Goal: Transaction & Acquisition: Purchase product/service

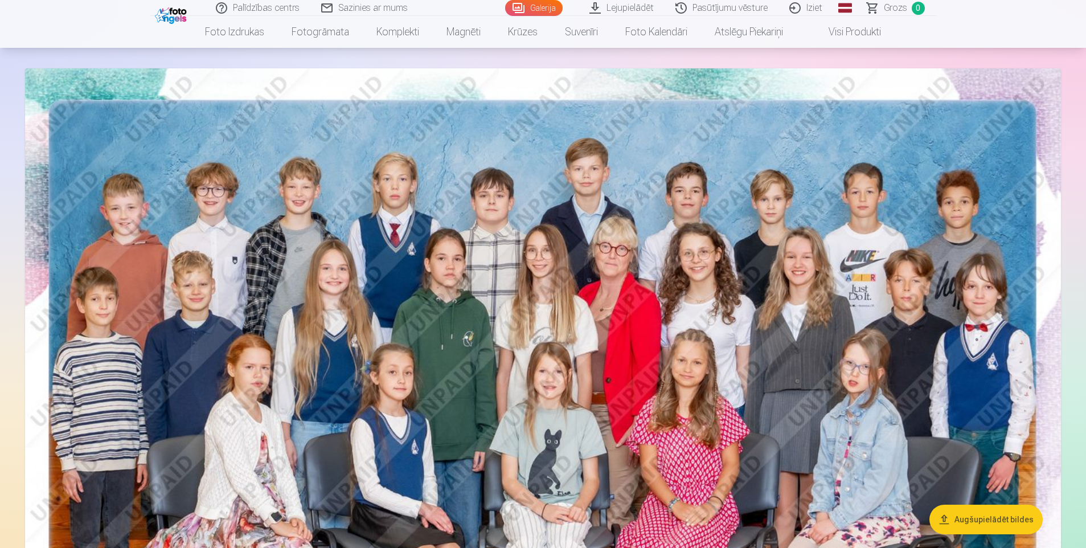
scroll to position [114, 0]
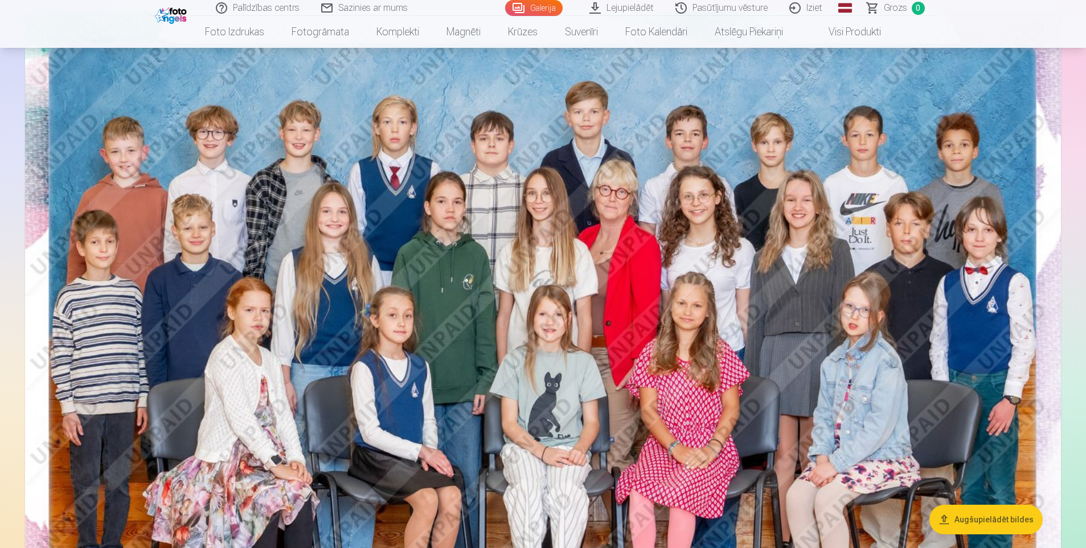
click at [650, 293] on img at bounding box center [543, 357] width 1036 height 692
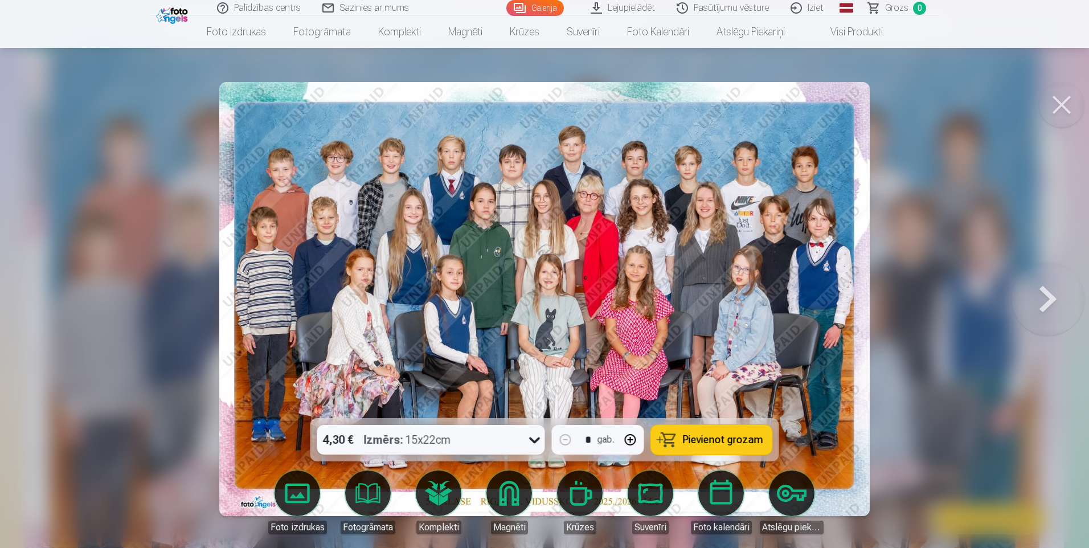
click at [538, 438] on icon at bounding box center [534, 440] width 11 height 6
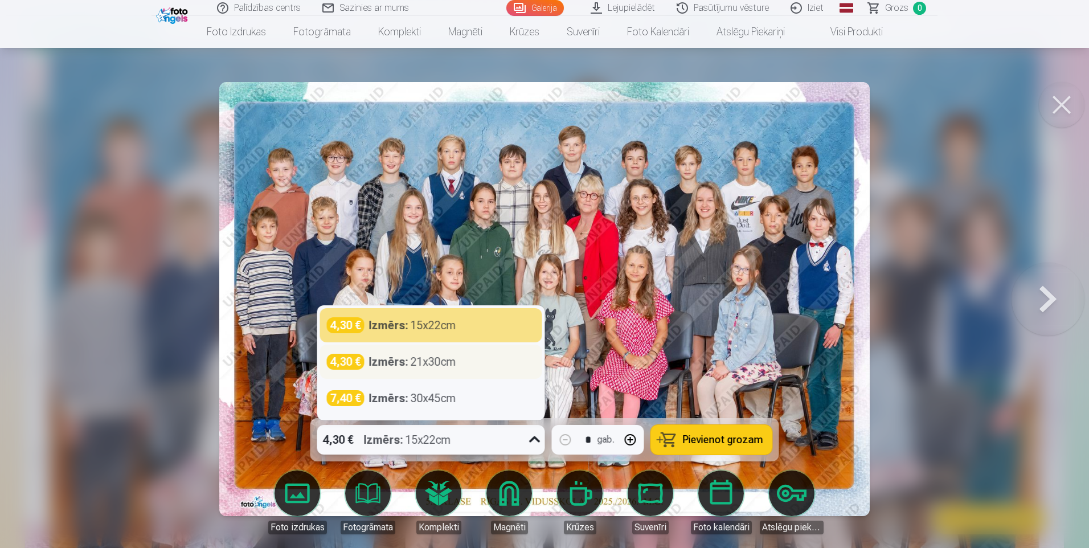
click at [407, 364] on strong "Izmērs :" at bounding box center [388, 362] width 39 height 16
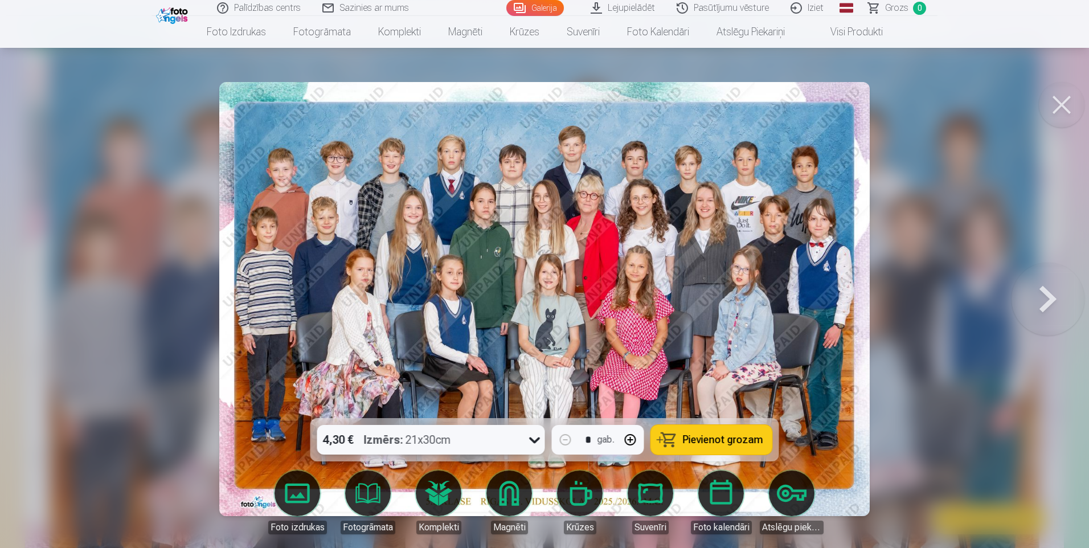
click at [514, 438] on div "4,30 € Izmērs : 21x30cm" at bounding box center [420, 440] width 206 height 30
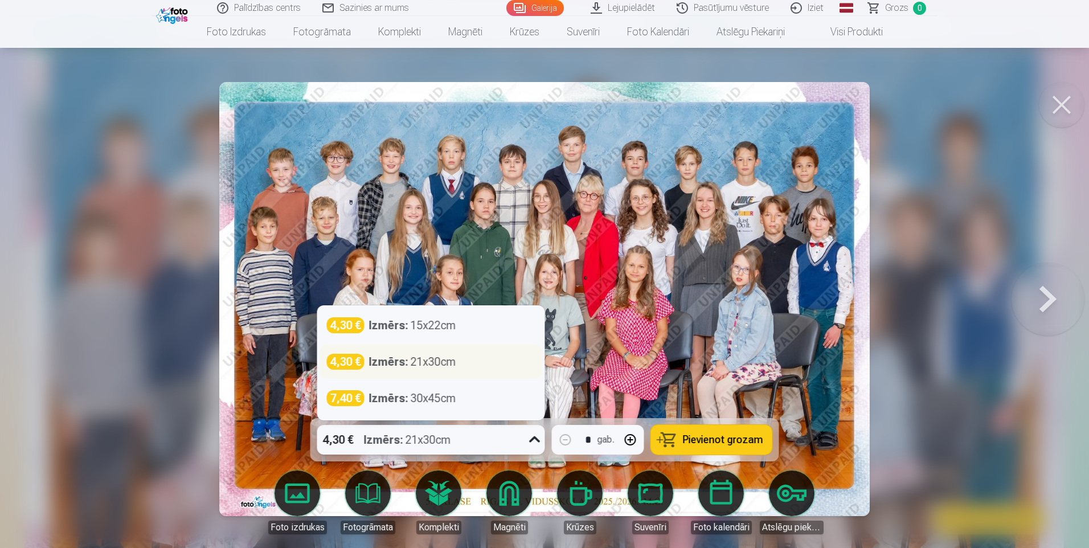
click at [402, 363] on strong "Izmērs :" at bounding box center [388, 362] width 39 height 16
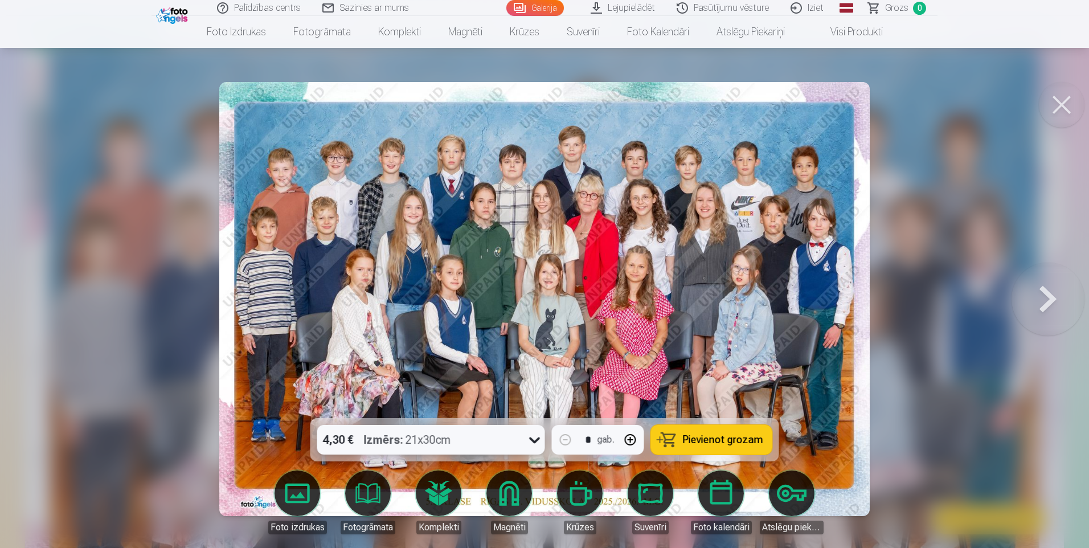
click at [705, 437] on span "Pievienot grozam" at bounding box center [723, 440] width 80 height 10
click at [1064, 106] on button at bounding box center [1062, 105] width 46 height 46
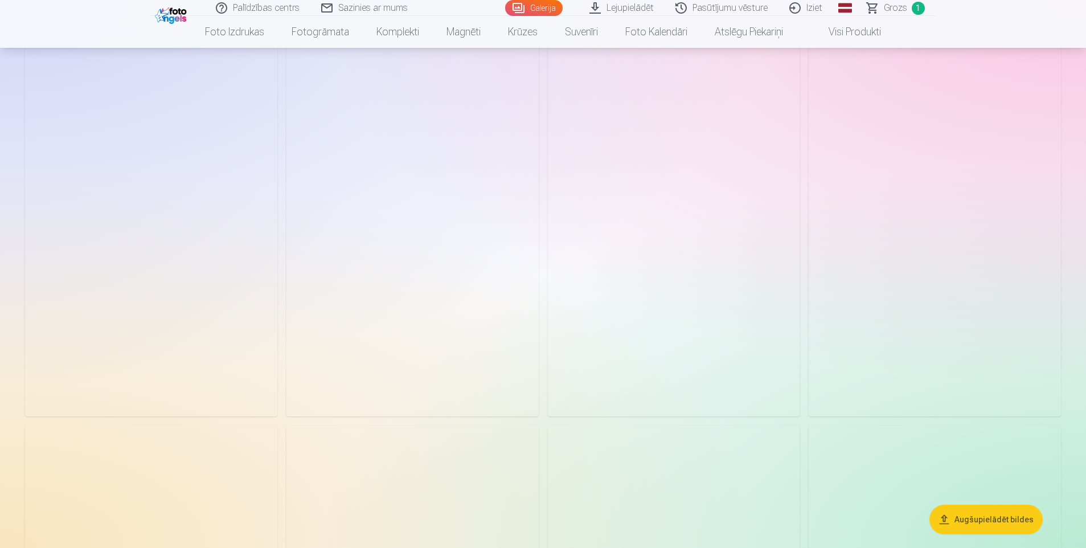
scroll to position [2392, 0]
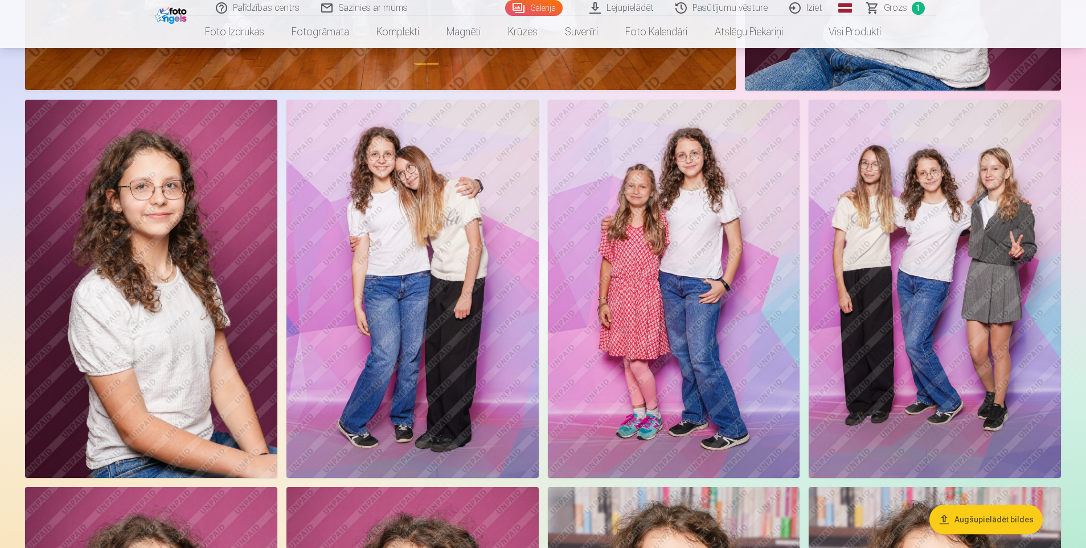
click at [477, 326] on img at bounding box center [413, 289] width 252 height 378
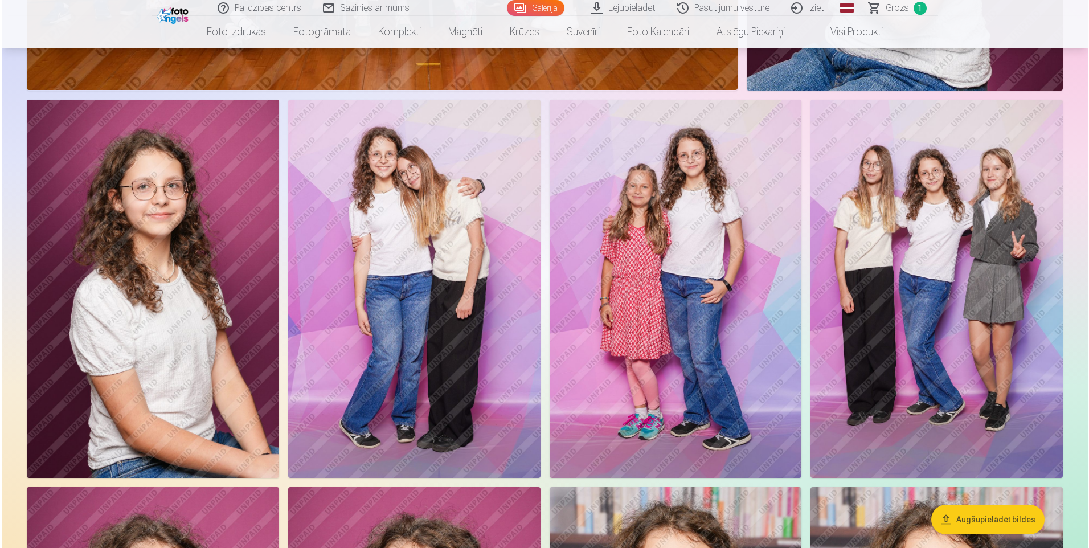
scroll to position [2398, 0]
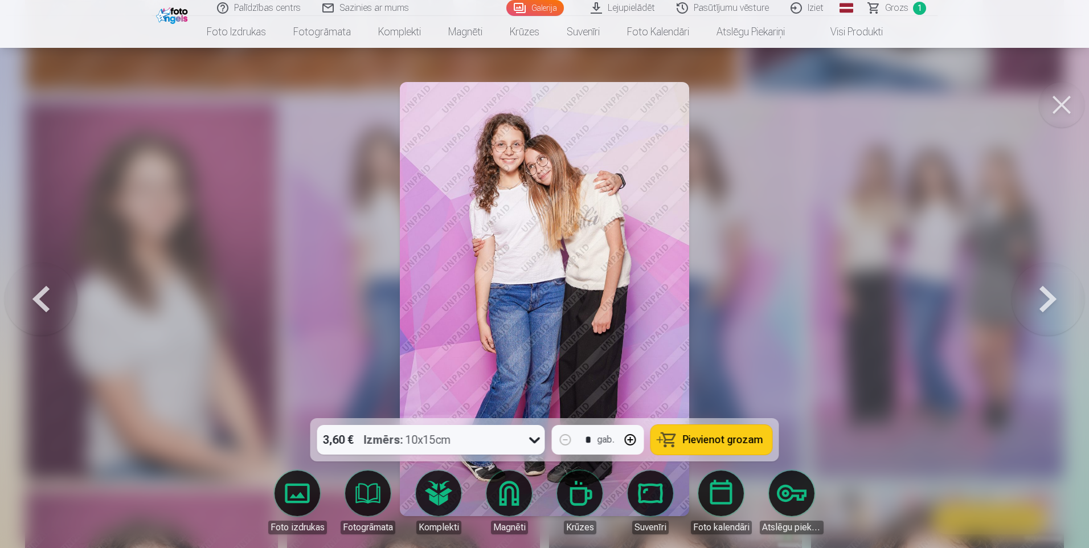
click at [506, 440] on div "3,60 € Izmērs : 10x15cm" at bounding box center [420, 440] width 206 height 30
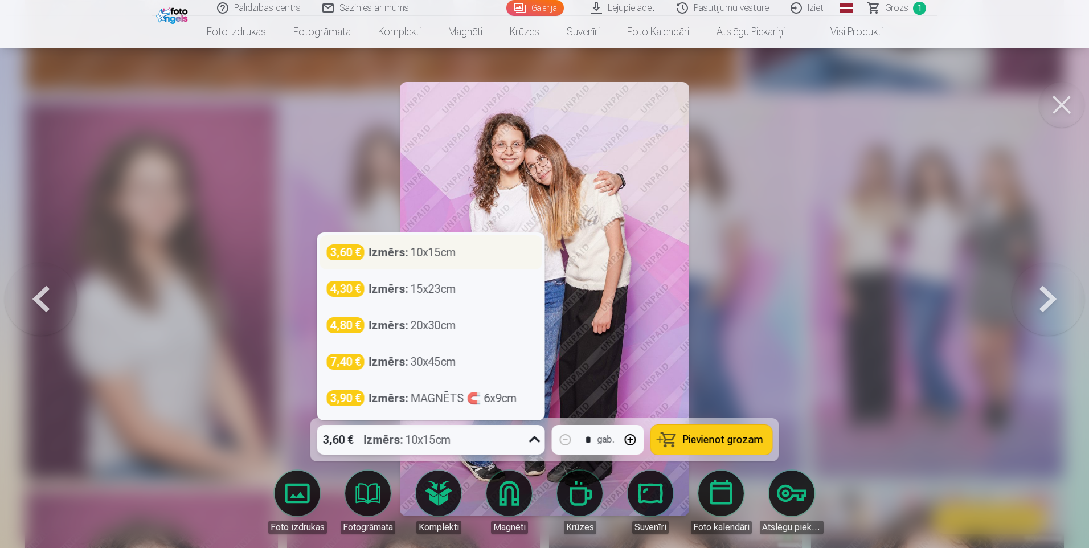
click at [443, 255] on div "Izmērs : 10x15cm" at bounding box center [412, 252] width 87 height 16
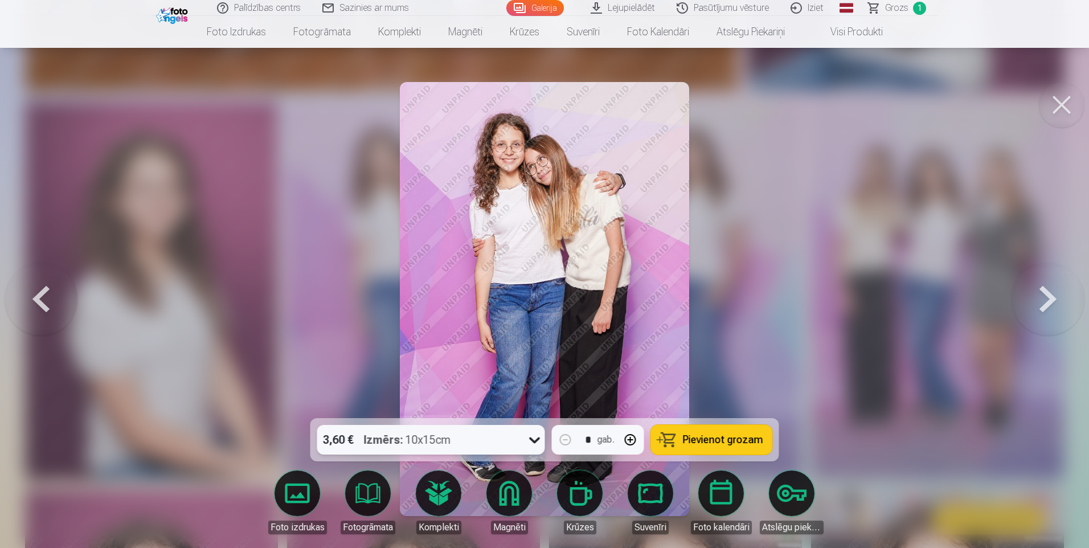
click at [717, 439] on span "Pievienot grozam" at bounding box center [723, 440] width 80 height 10
click at [1063, 105] on button at bounding box center [1062, 105] width 46 height 46
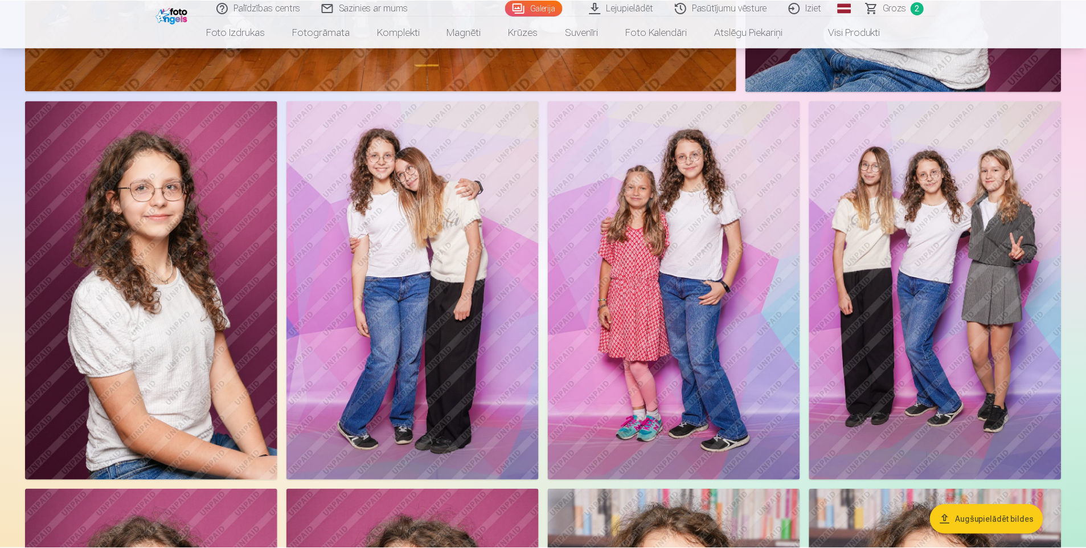
scroll to position [2392, 0]
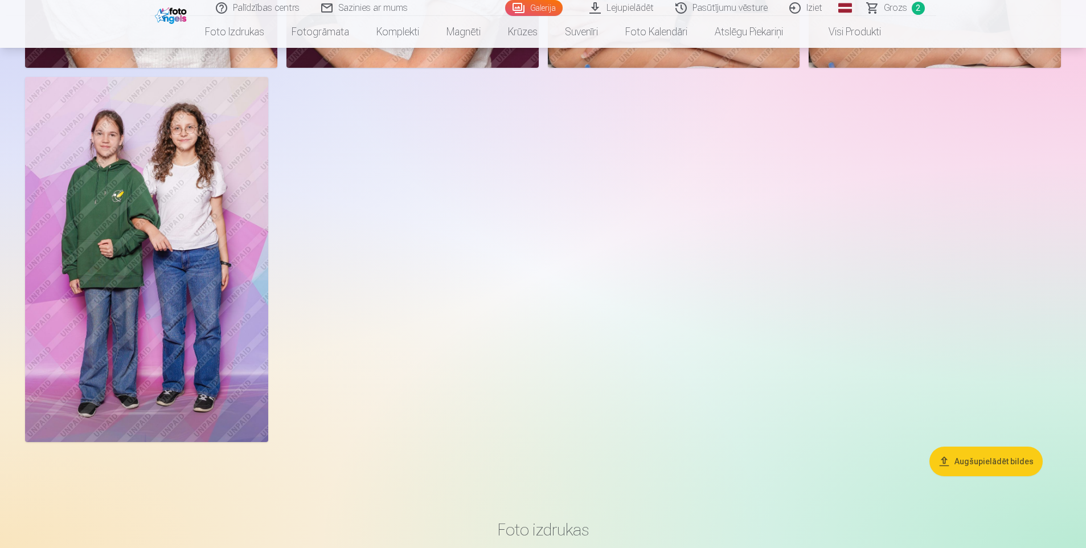
click at [215, 249] on img at bounding box center [146, 259] width 243 height 365
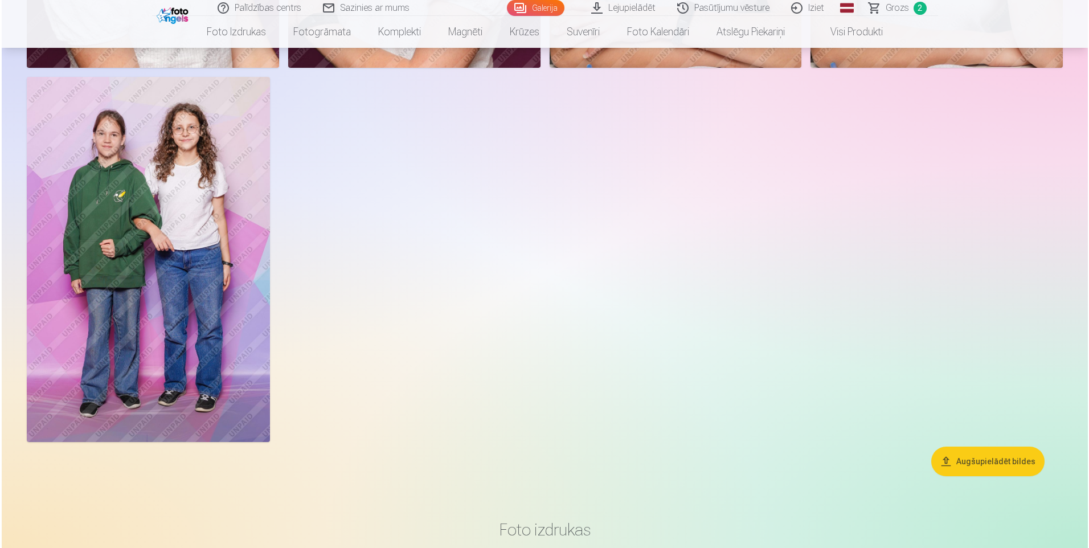
scroll to position [3197, 0]
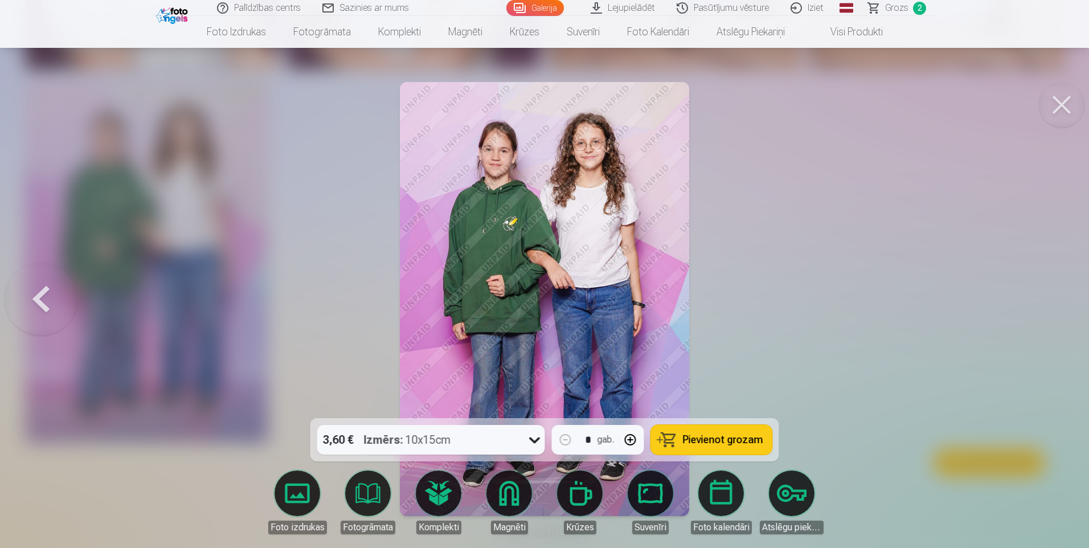
click at [714, 436] on span "Pievienot grozam" at bounding box center [723, 440] width 80 height 10
click at [1067, 107] on button at bounding box center [1062, 105] width 46 height 46
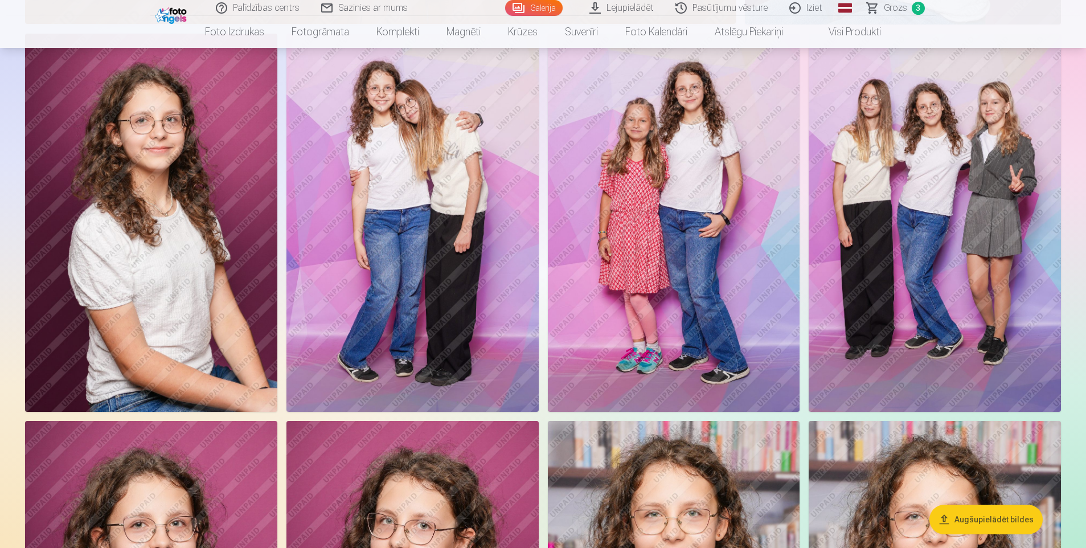
scroll to position [2392, 0]
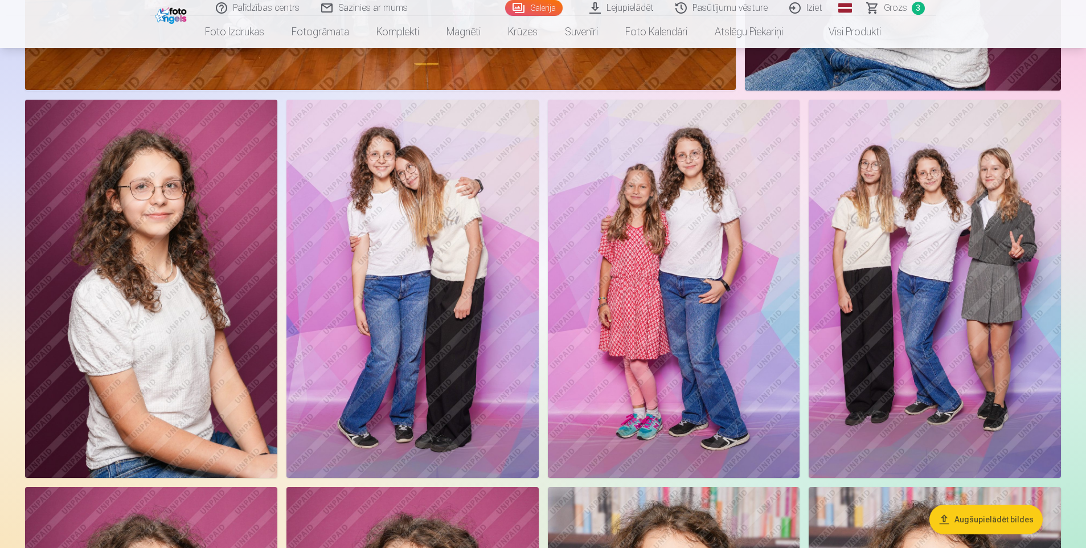
click at [947, 256] on img at bounding box center [935, 289] width 252 height 378
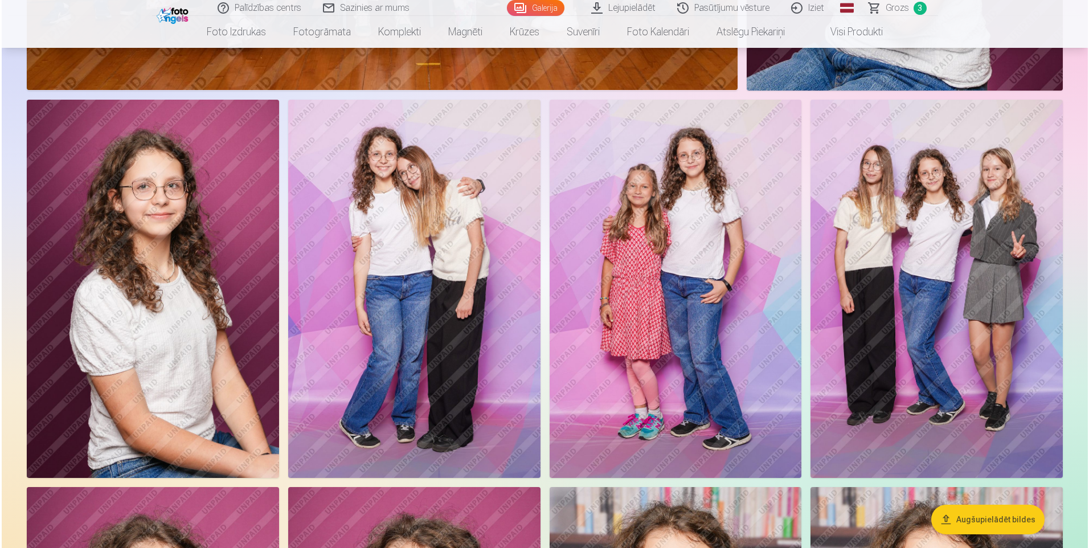
scroll to position [2398, 0]
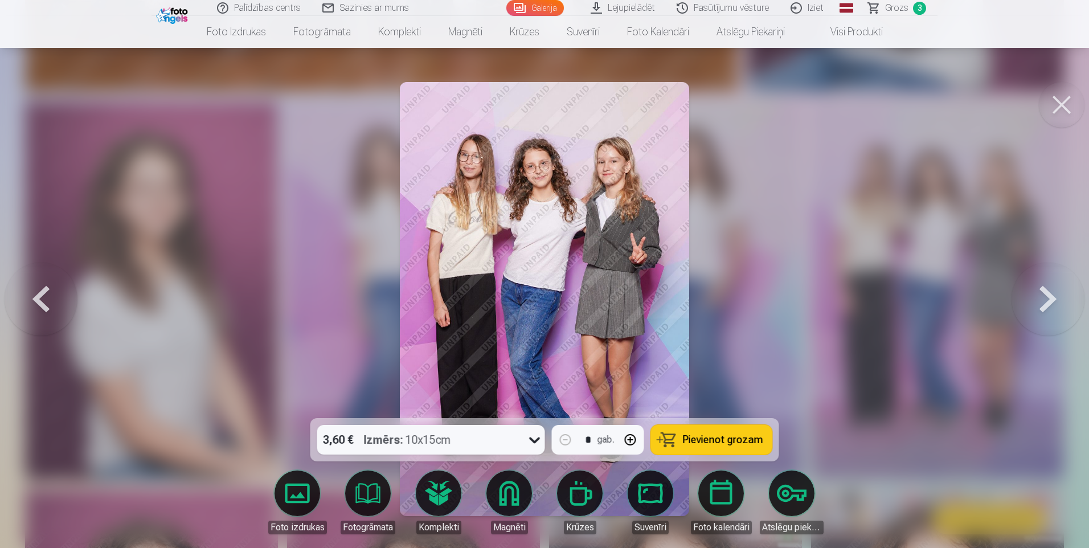
click at [723, 437] on span "Pievienot grozam" at bounding box center [723, 440] width 80 height 10
drag, startPoint x: 1065, startPoint y: 103, endPoint x: 1013, endPoint y: 132, distance: 59.1
click at [1064, 103] on button at bounding box center [1062, 105] width 46 height 46
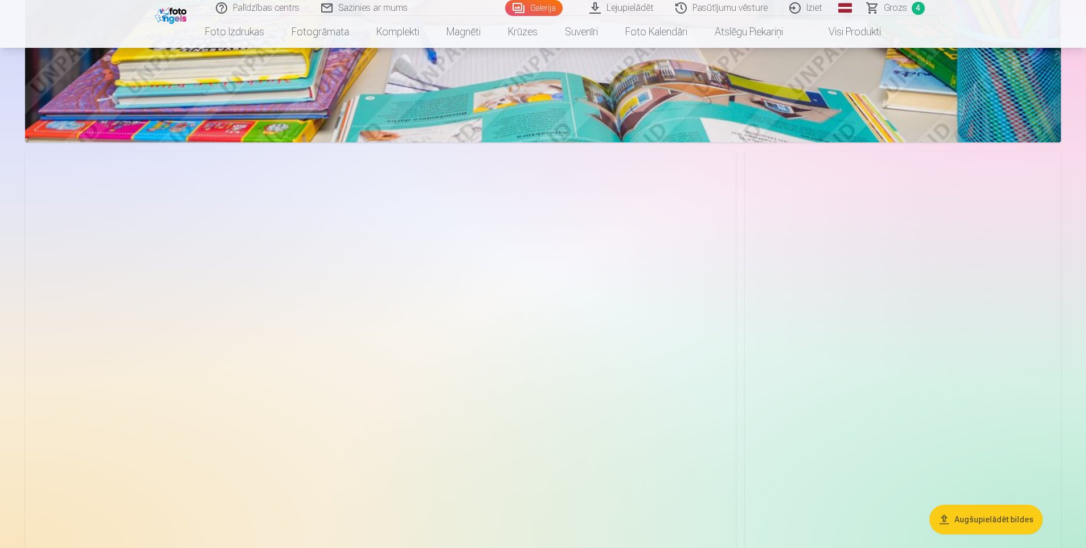
scroll to position [1367, 0]
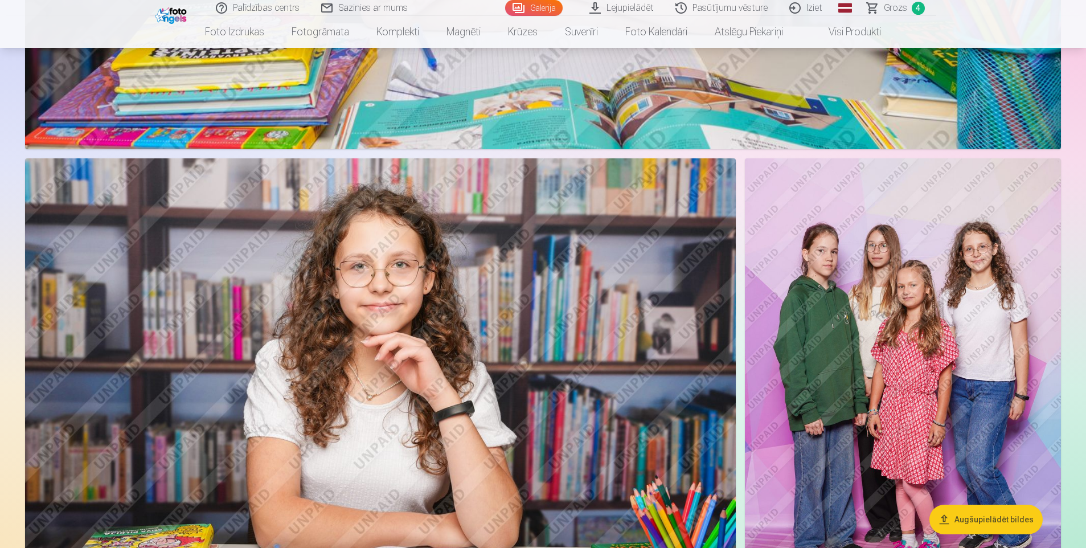
click at [922, 375] on img at bounding box center [903, 395] width 316 height 474
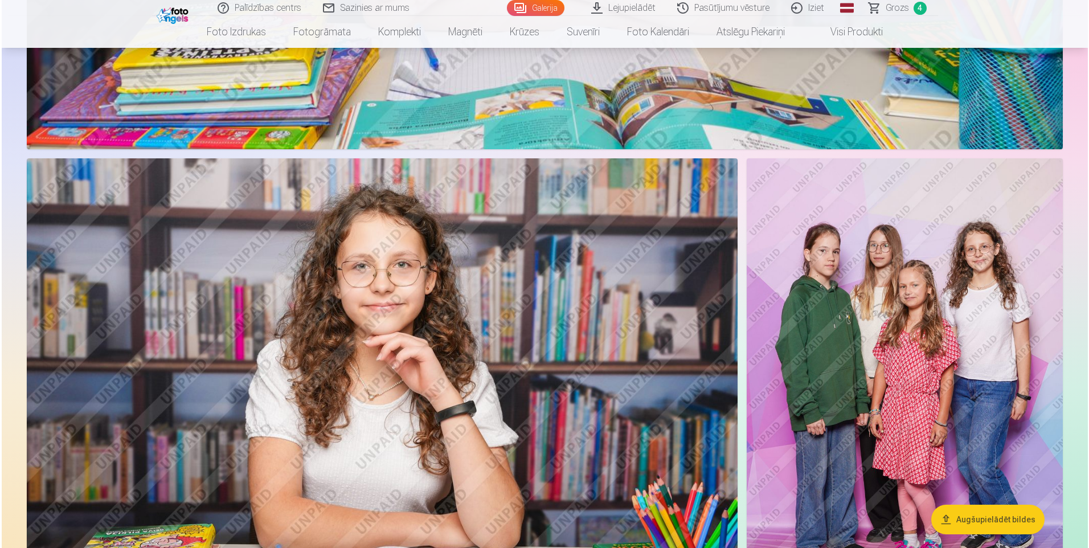
scroll to position [1369, 0]
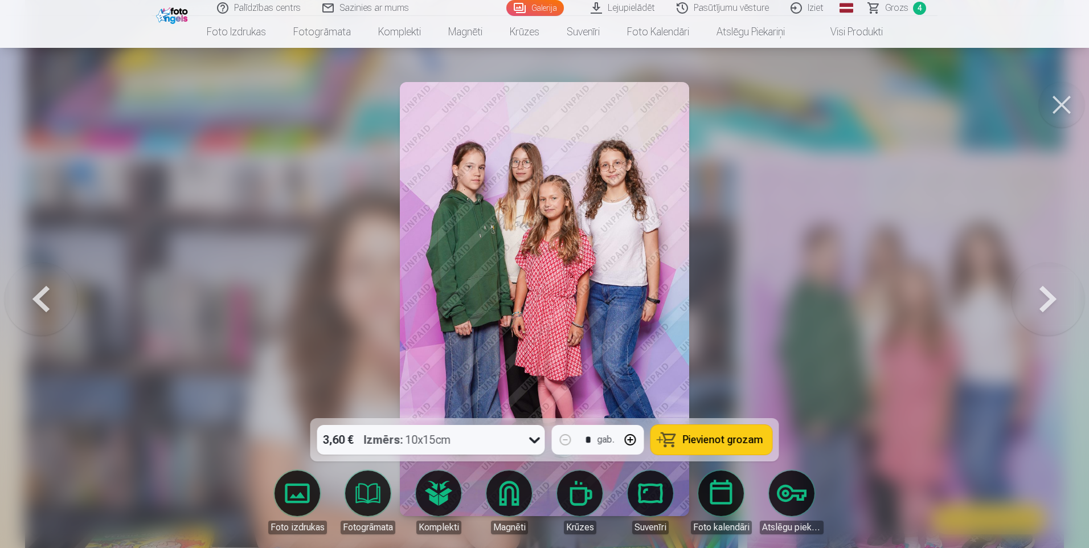
click at [703, 435] on span "Pievienot grozam" at bounding box center [723, 440] width 80 height 10
click at [916, 2] on link "Grozs 5" at bounding box center [898, 8] width 80 height 16
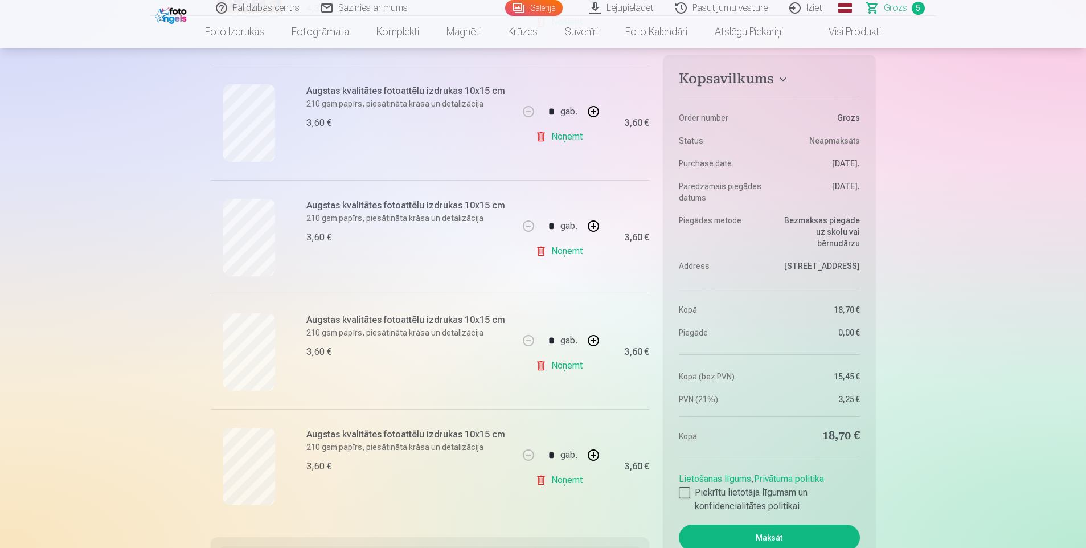
scroll to position [342, 0]
click at [568, 367] on link "Noņemt" at bounding box center [561, 364] width 52 height 23
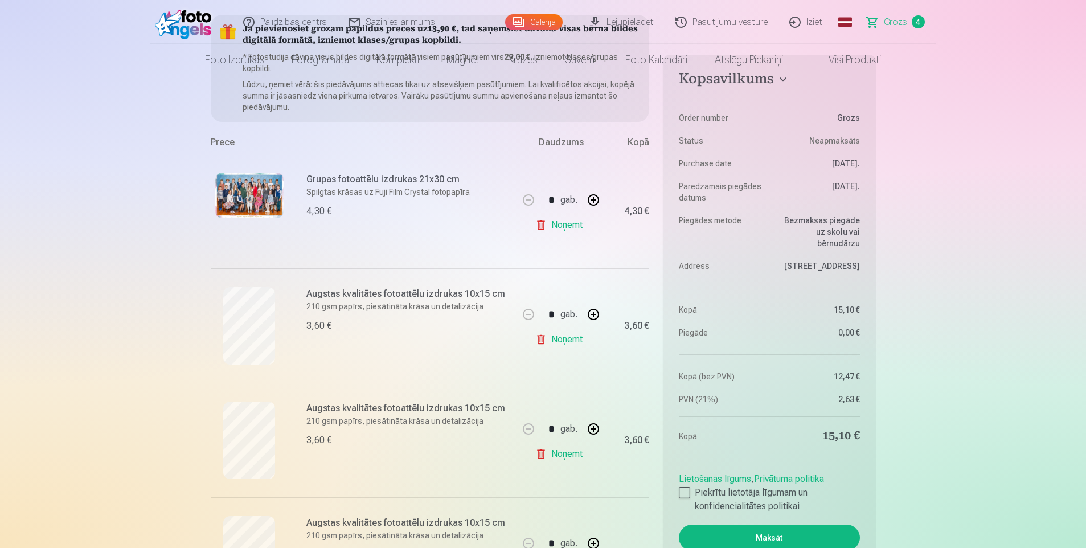
scroll to position [0, 0]
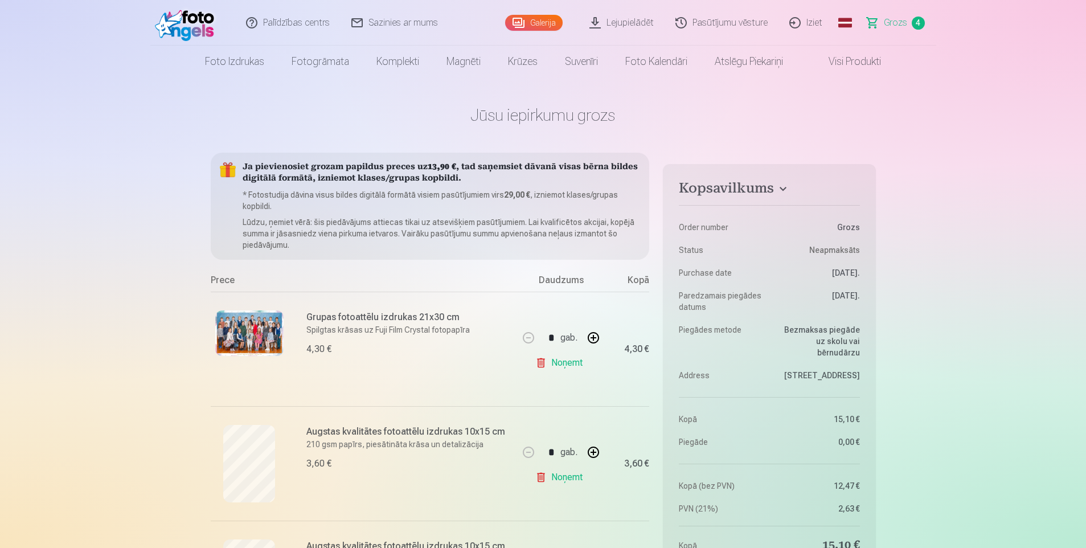
click at [539, 27] on link "Galerija" at bounding box center [534, 23] width 58 height 16
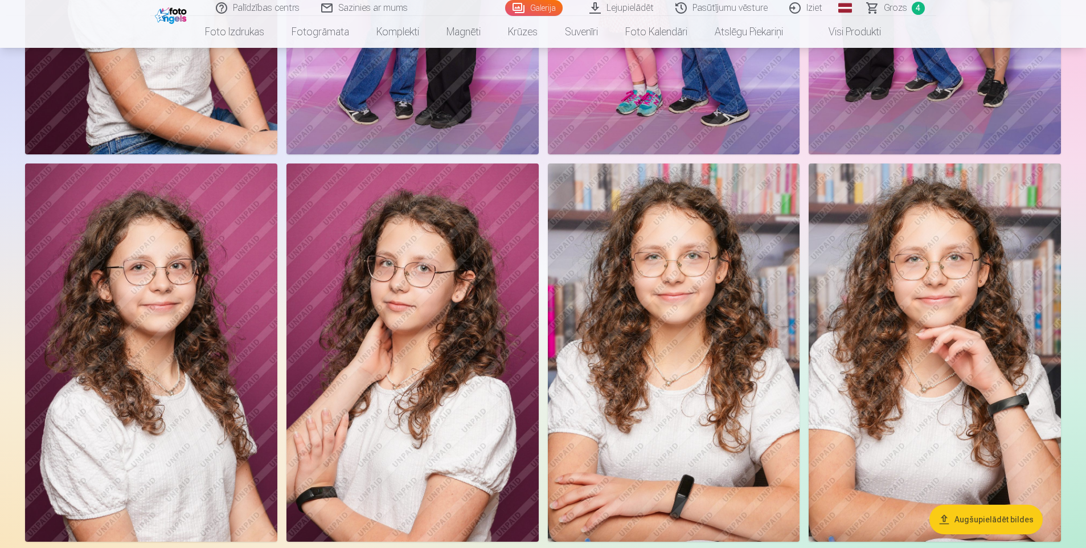
scroll to position [2734, 0]
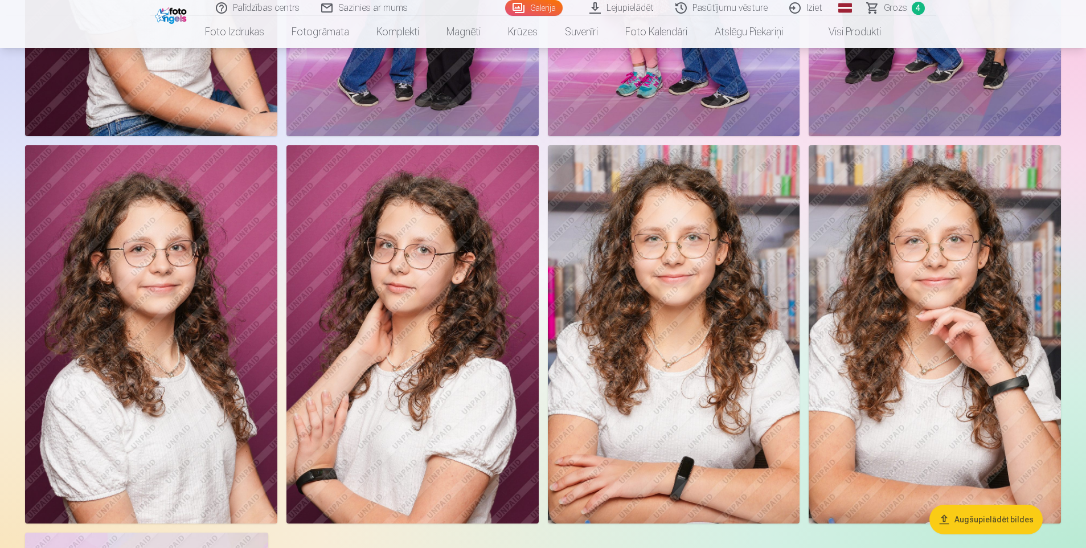
click at [913, 376] on img at bounding box center [935, 334] width 252 height 378
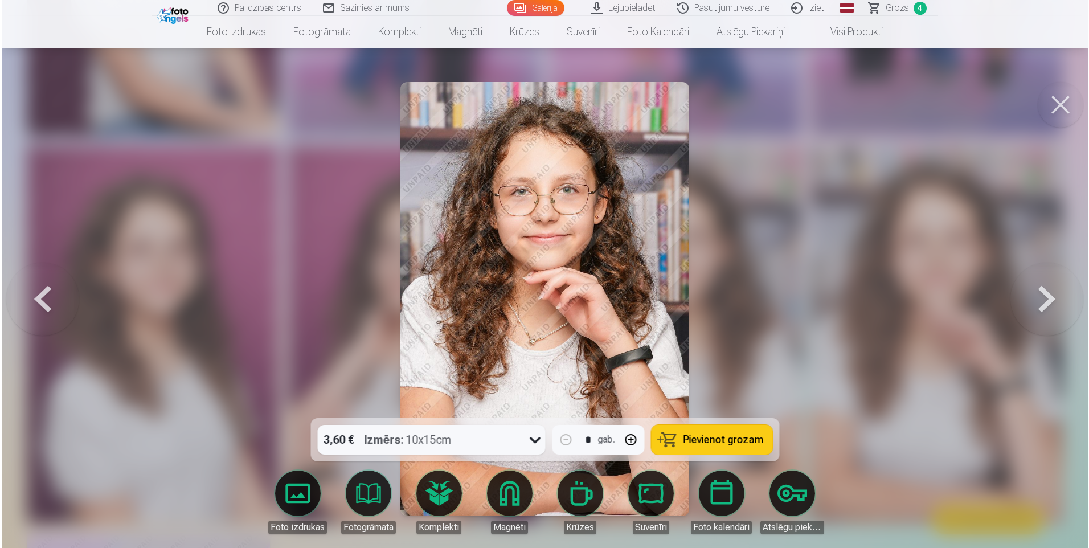
scroll to position [2740, 0]
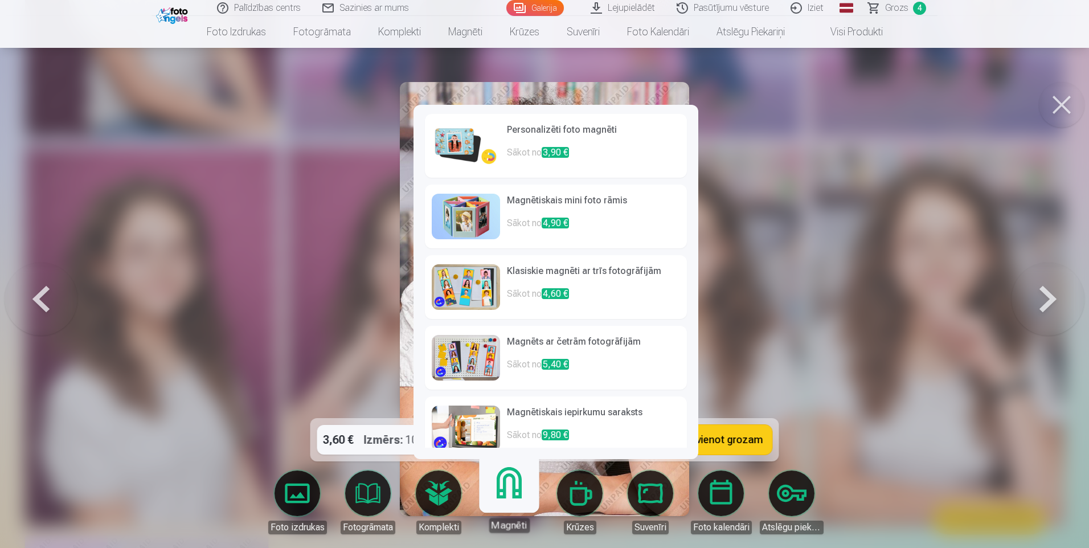
click at [500, 490] on link "Magnēti" at bounding box center [509, 498] width 70 height 70
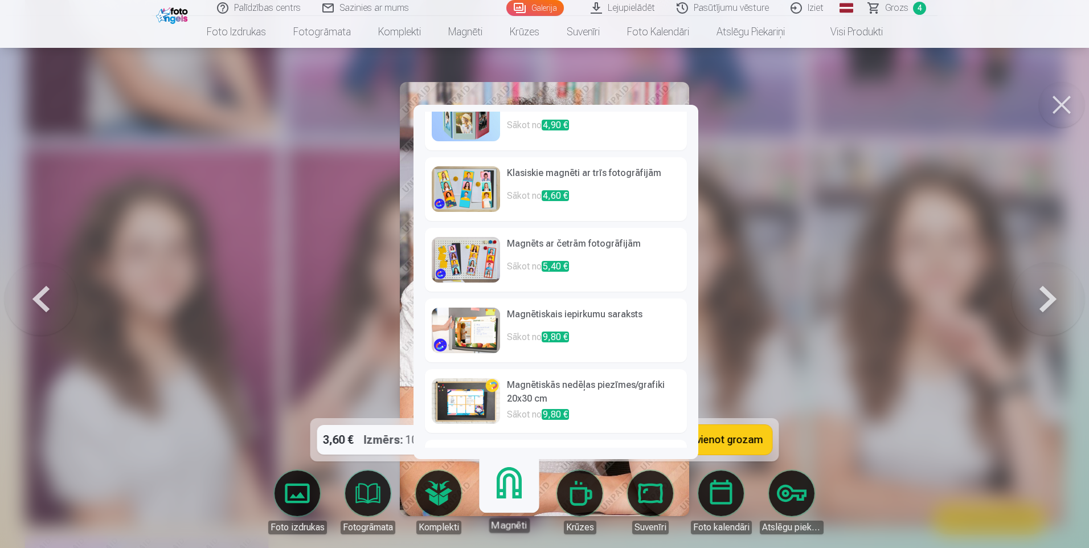
scroll to position [0, 0]
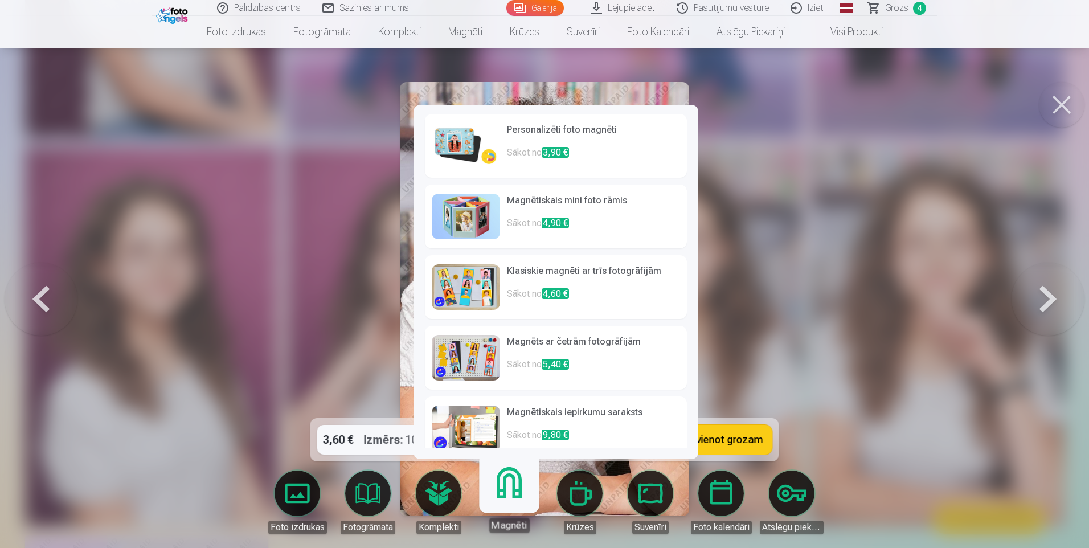
click at [457, 137] on img at bounding box center [466, 146] width 68 height 46
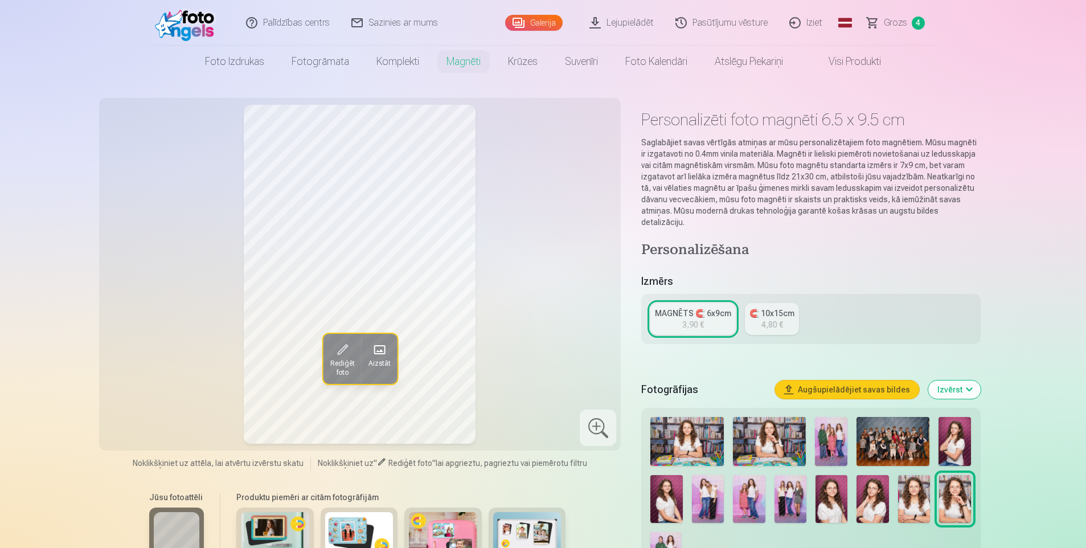
click at [694, 308] on div "MAGNĒTS 🧲 6x9cm" at bounding box center [693, 313] width 76 height 11
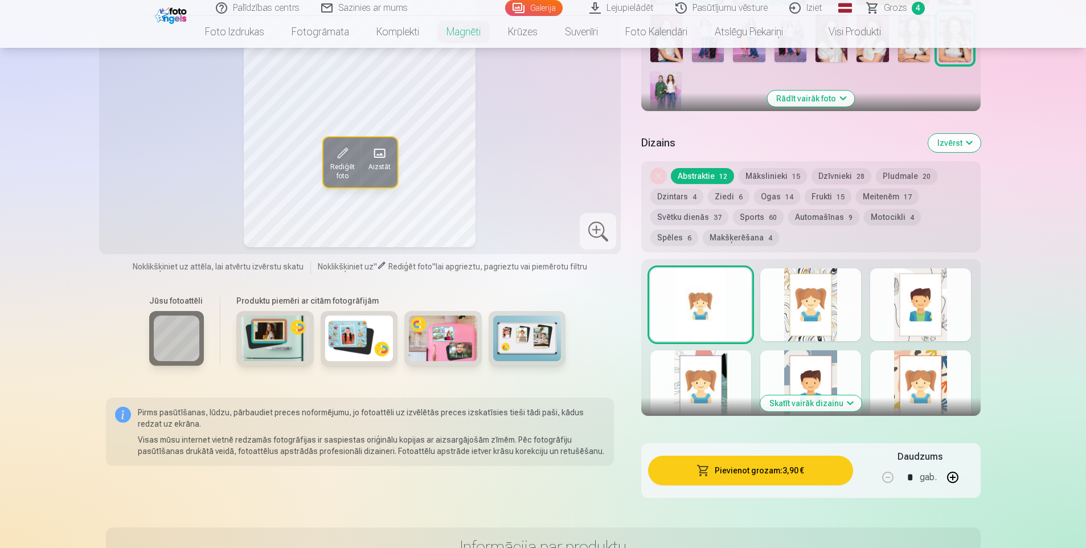
scroll to position [456, 0]
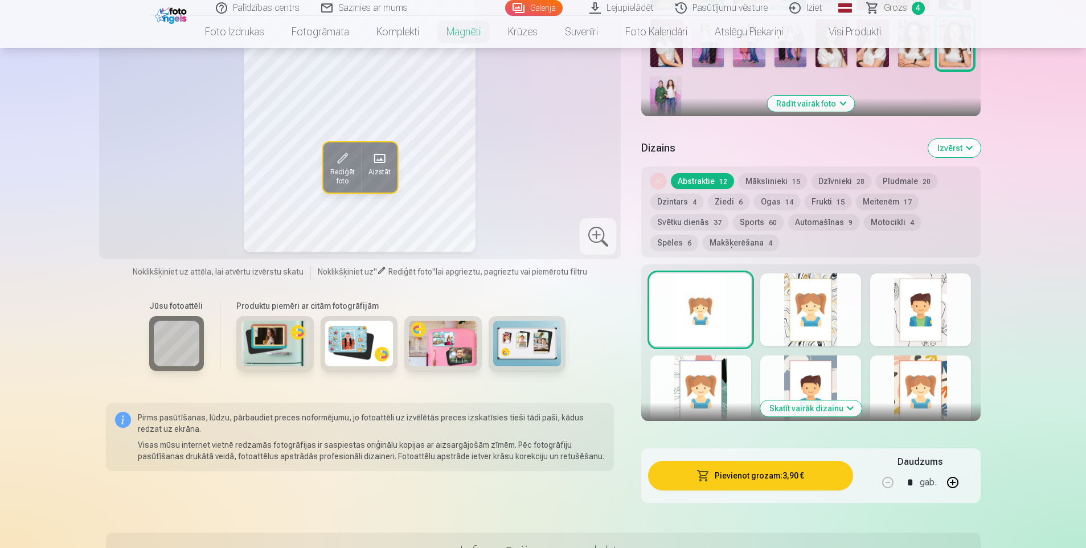
click at [818, 400] on button "Skatīt vairāk dizainu" at bounding box center [810, 408] width 101 height 16
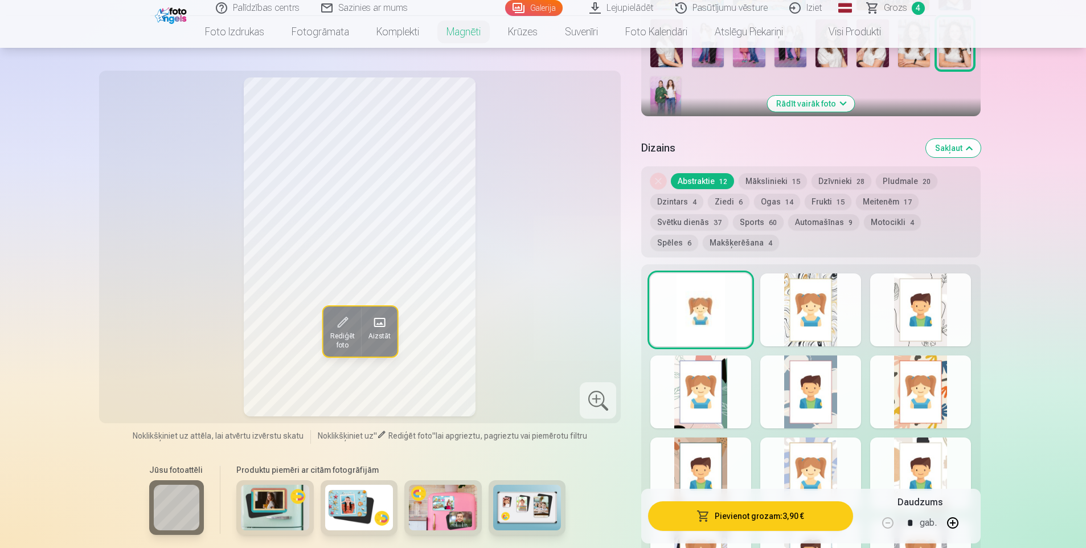
click at [827, 293] on div at bounding box center [810, 309] width 101 height 73
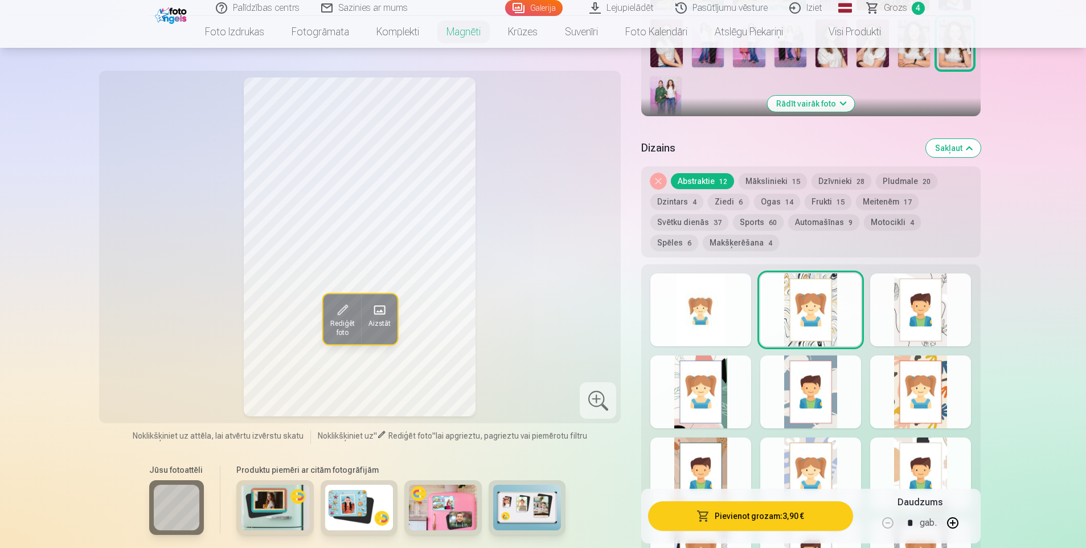
click at [682, 291] on div at bounding box center [701, 309] width 101 height 73
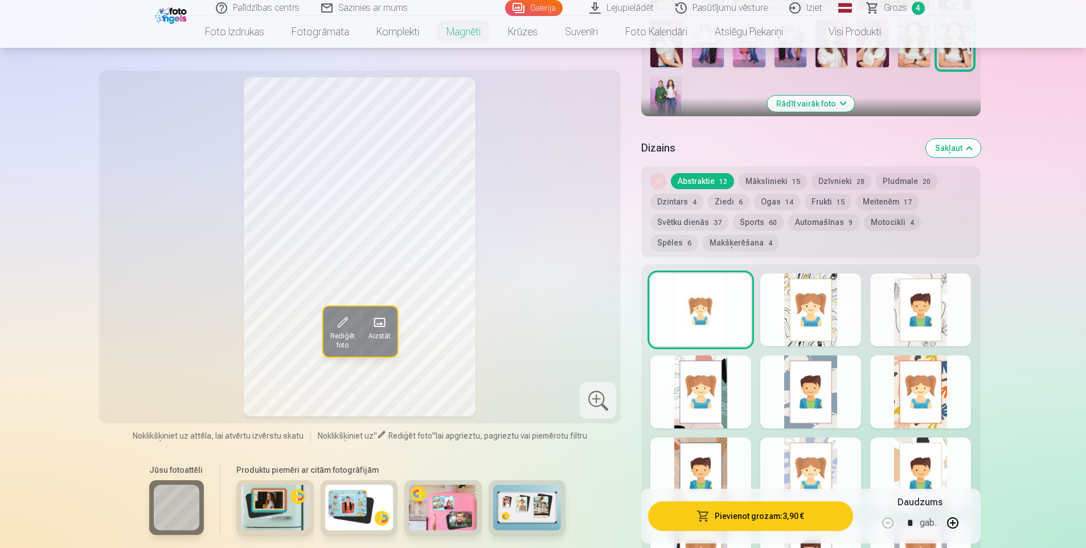
click at [819, 293] on div at bounding box center [810, 309] width 101 height 73
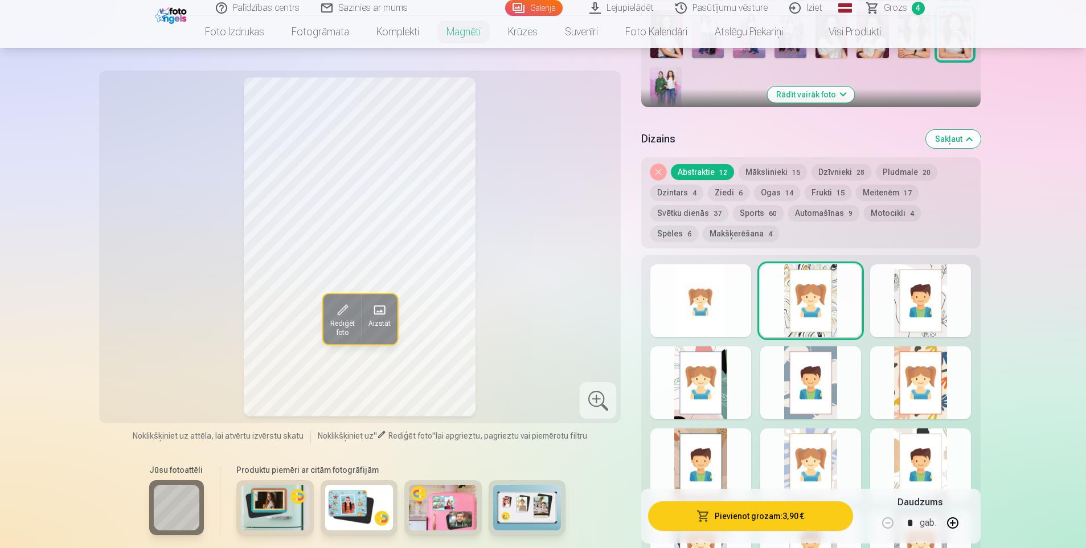
scroll to position [399, 0]
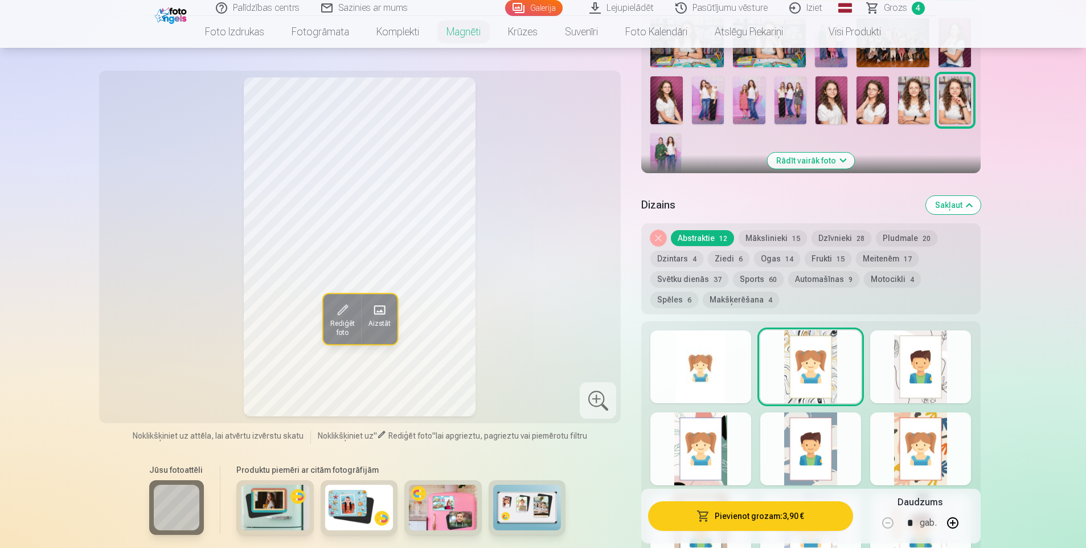
click at [910, 350] on div at bounding box center [920, 366] width 101 height 73
click at [727, 420] on div at bounding box center [701, 448] width 101 height 73
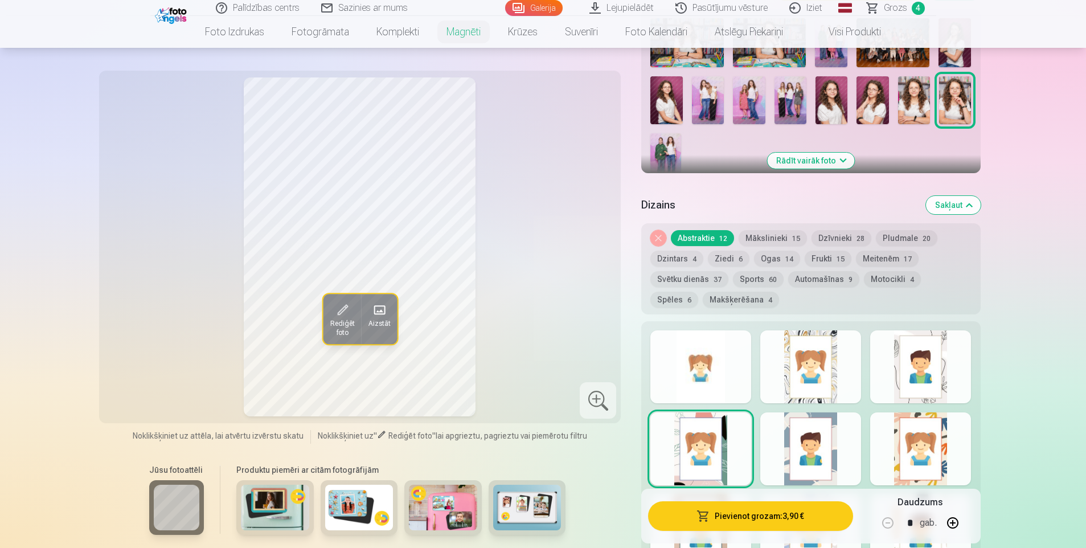
click at [809, 418] on div at bounding box center [810, 448] width 101 height 73
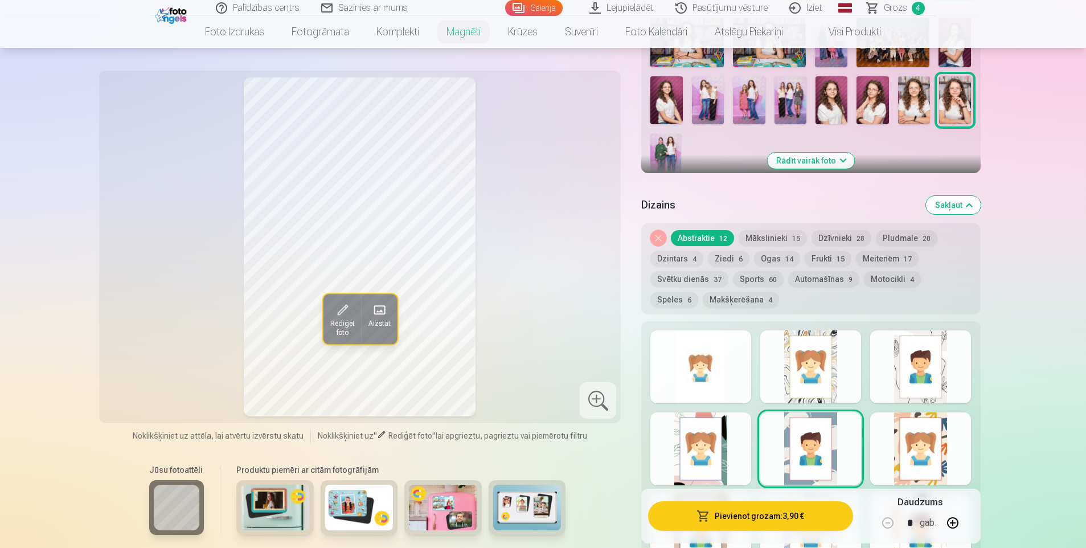
click at [723, 362] on div at bounding box center [701, 366] width 101 height 73
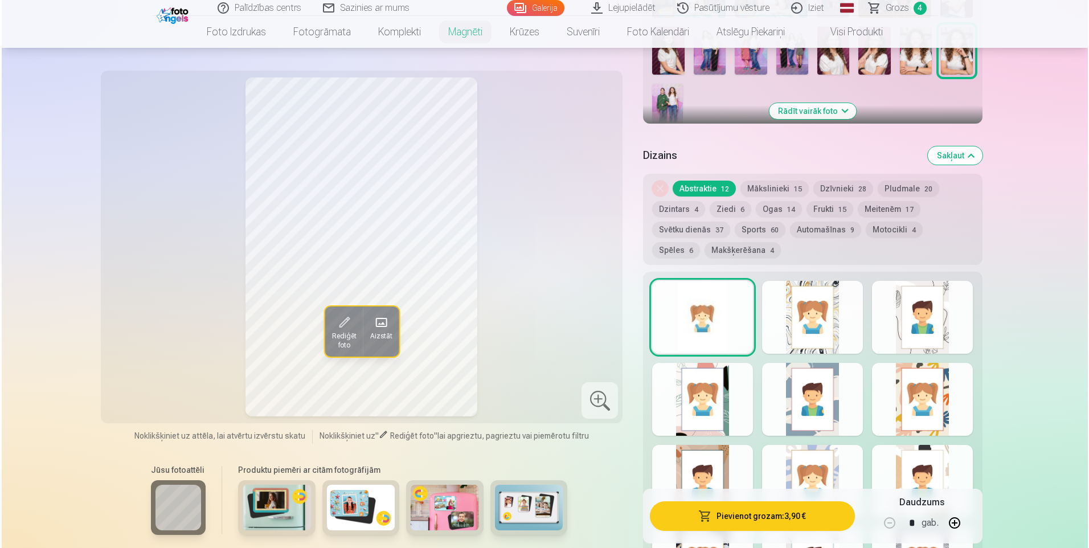
scroll to position [513, 0]
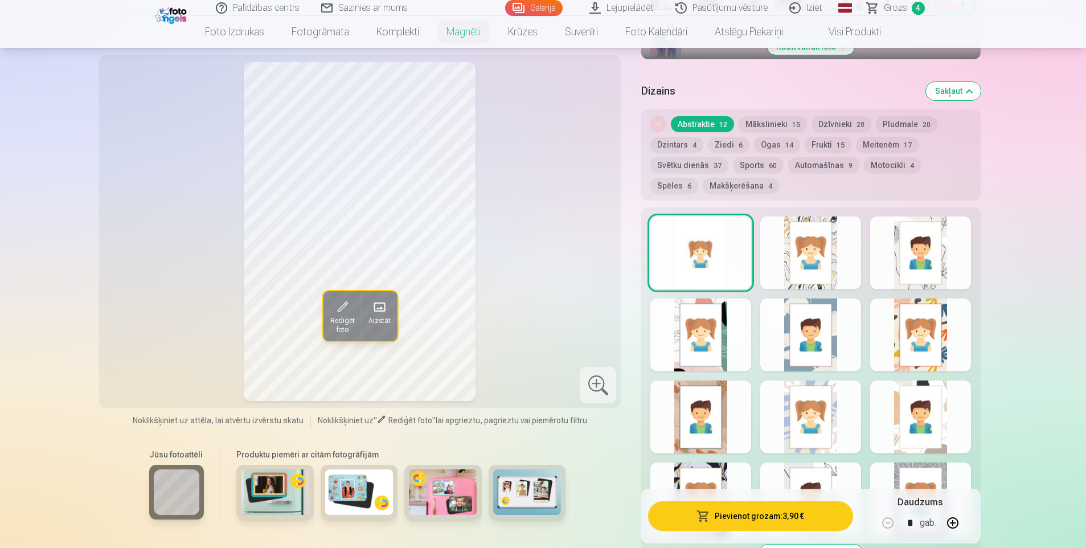
click at [772, 514] on button "Pievienot grozam : 3,90 €" at bounding box center [750, 516] width 204 height 30
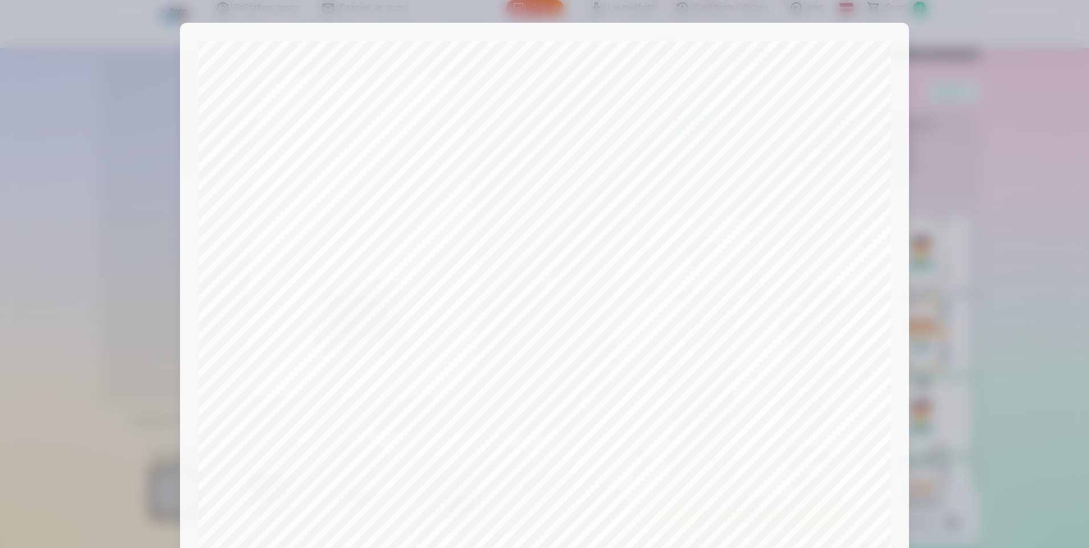
scroll to position [228, 0]
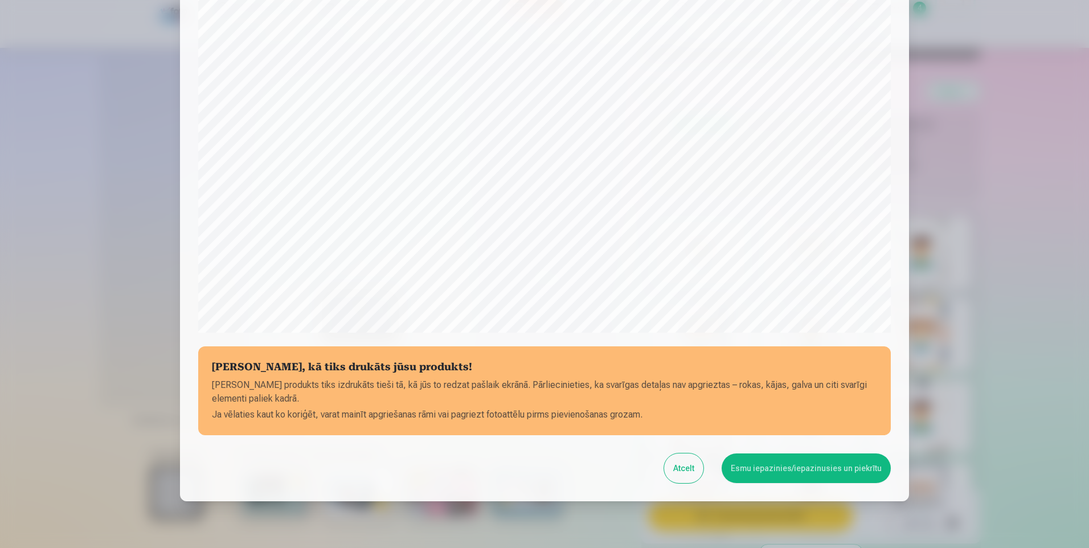
click at [815, 464] on button "Esmu iepazinies/iepazinusies un piekrītu" at bounding box center [806, 468] width 169 height 30
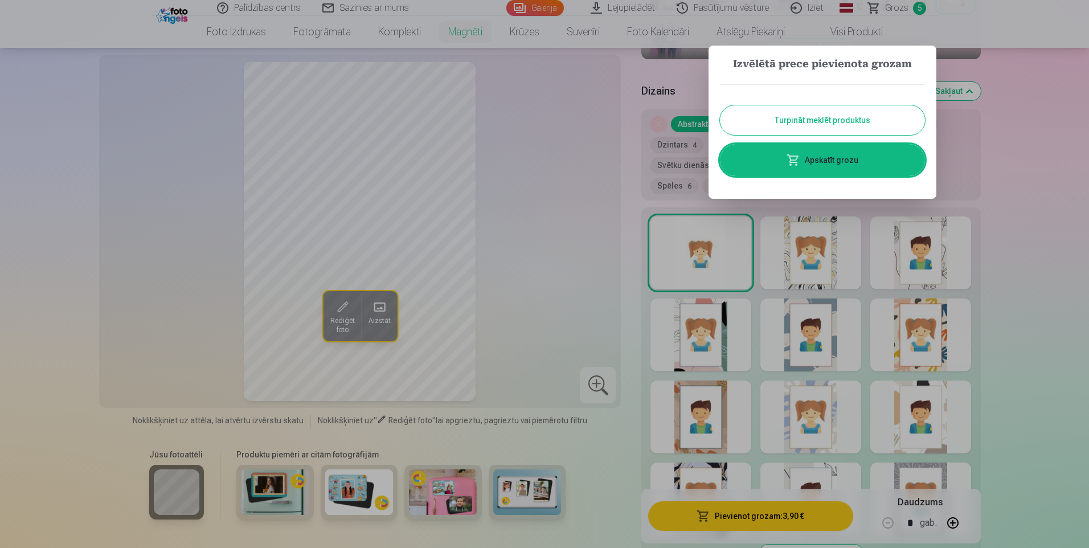
click at [823, 164] on link "Apskatīt grozu" at bounding box center [822, 160] width 205 height 32
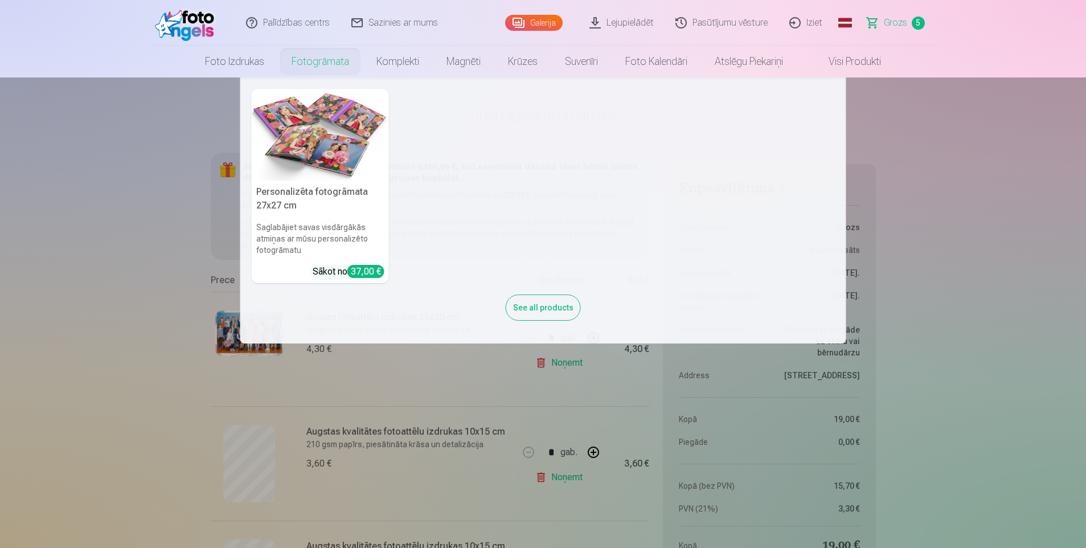
click at [328, 60] on link "Fotogrāmata" at bounding box center [320, 62] width 85 height 32
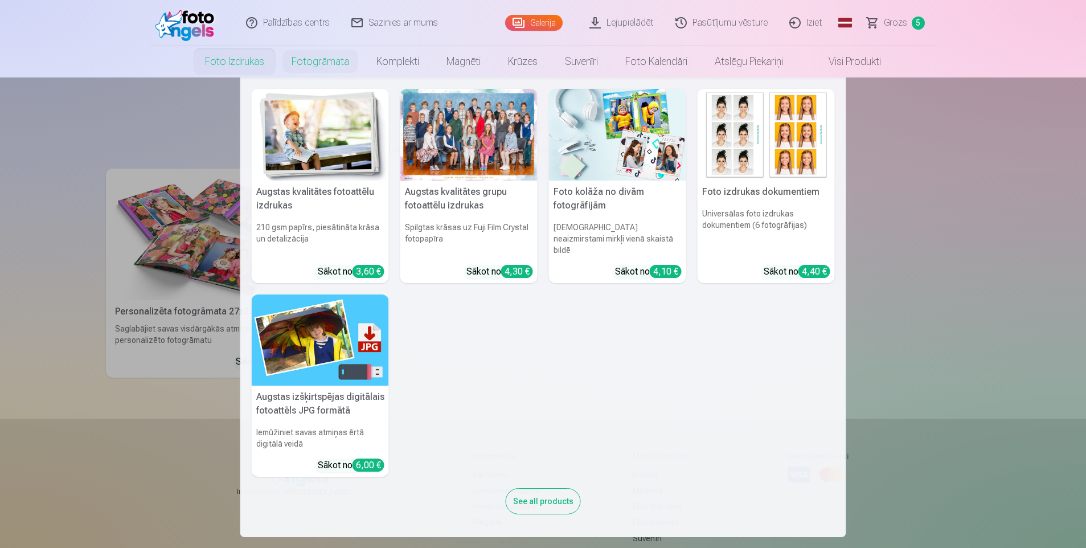
click at [230, 68] on link "Foto izdrukas" at bounding box center [234, 62] width 87 height 32
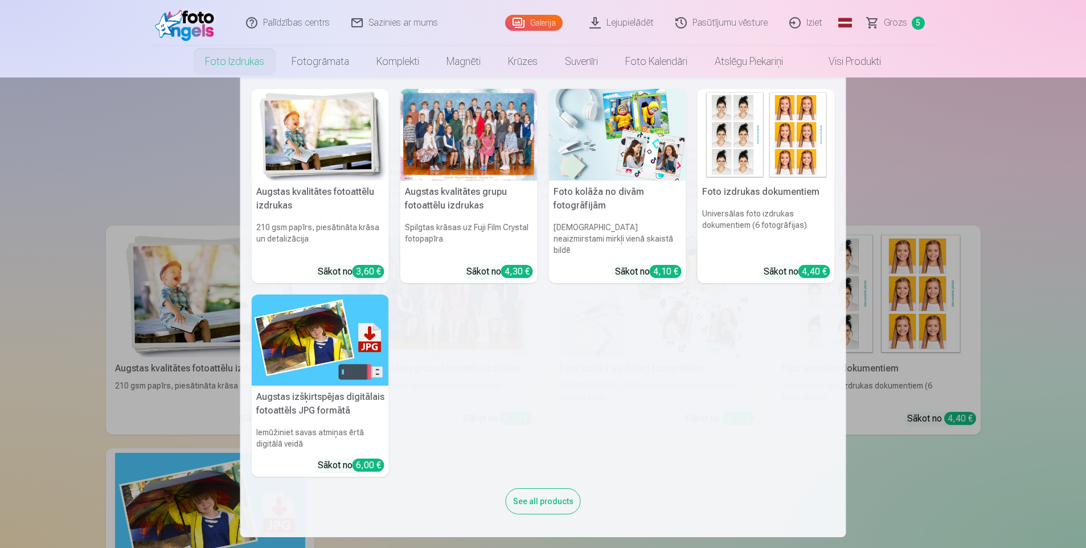
click at [230, 59] on link "Foto izdrukas" at bounding box center [234, 62] width 87 height 32
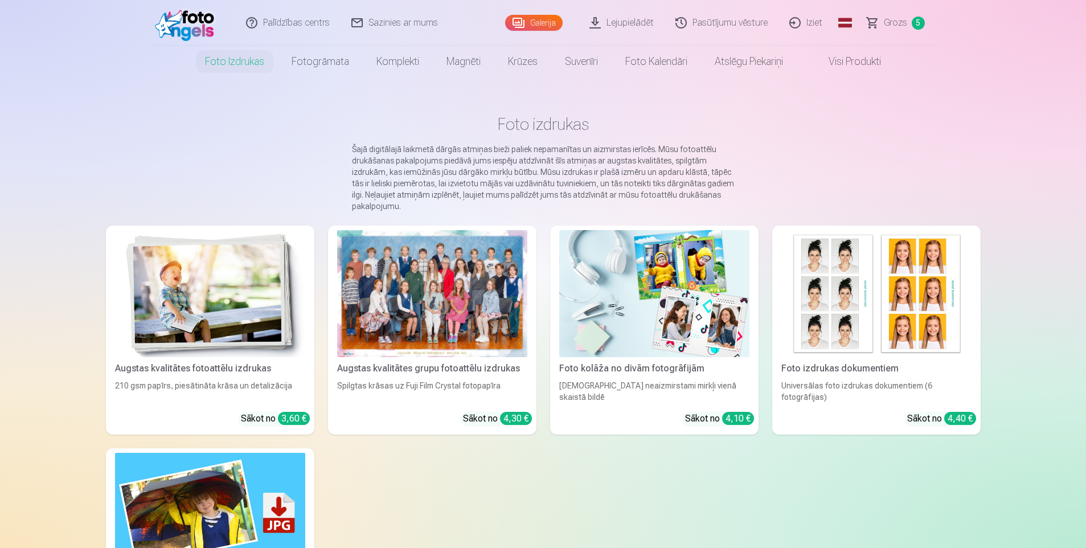
click at [535, 26] on link "Galerija" at bounding box center [534, 23] width 58 height 16
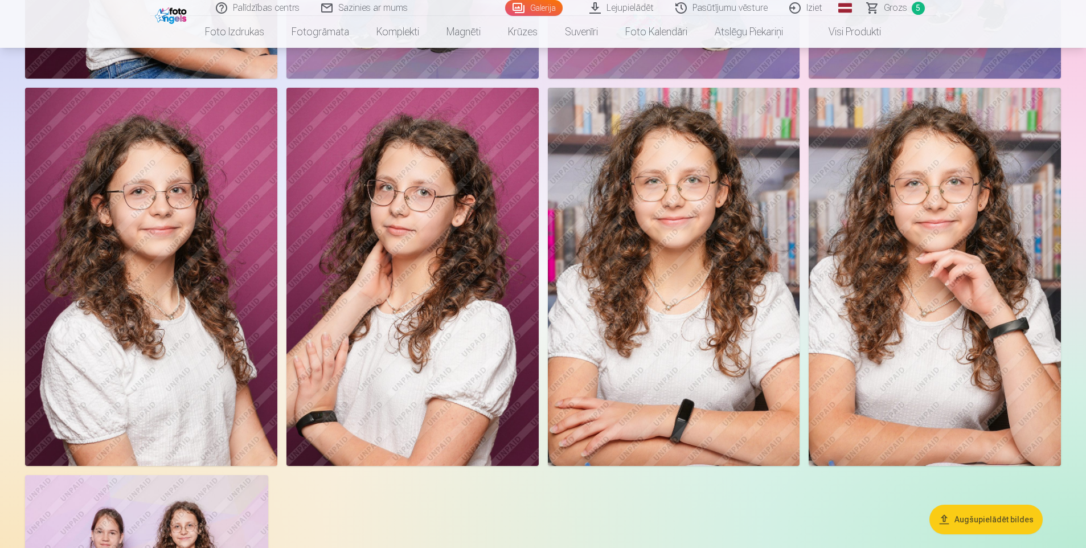
scroll to position [2791, 0]
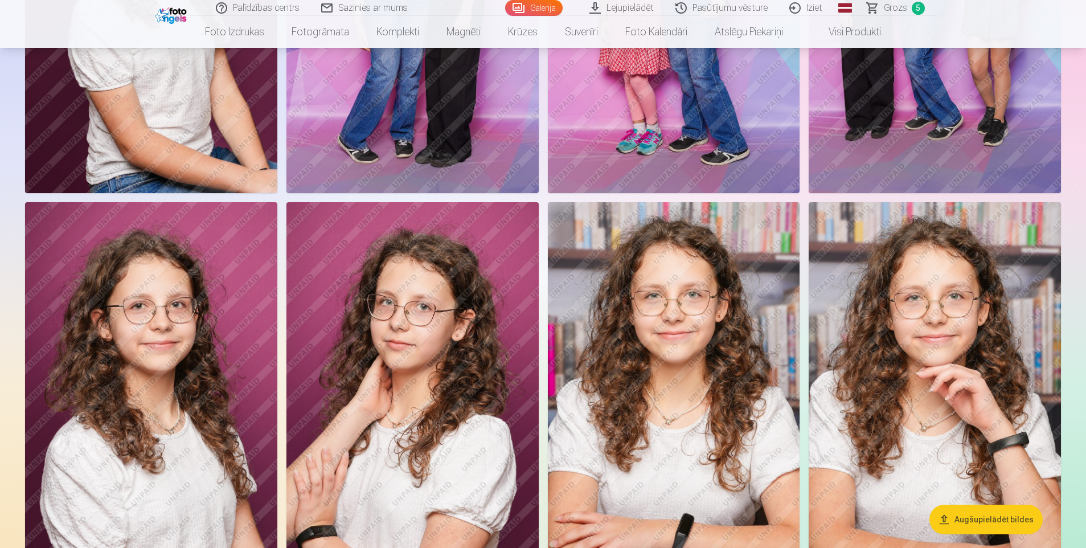
click at [175, 346] on img at bounding box center [151, 391] width 252 height 378
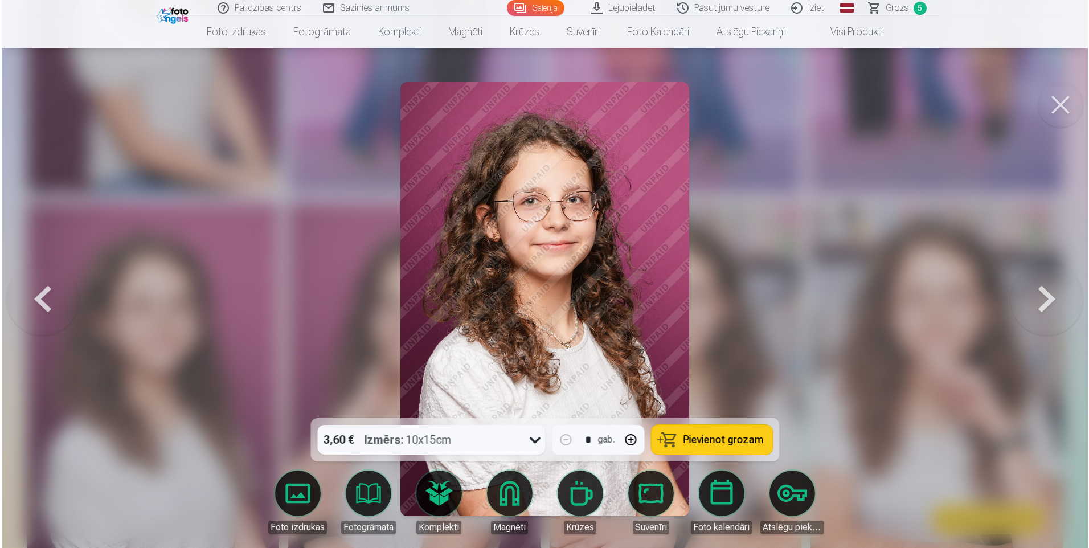
scroll to position [2684, 0]
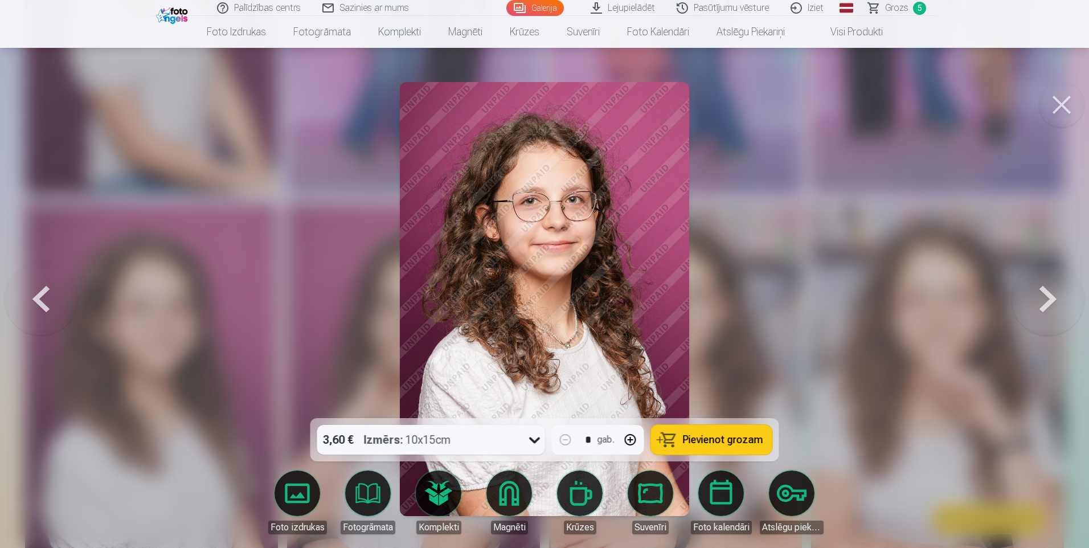
click at [532, 440] on icon at bounding box center [534, 440] width 11 height 6
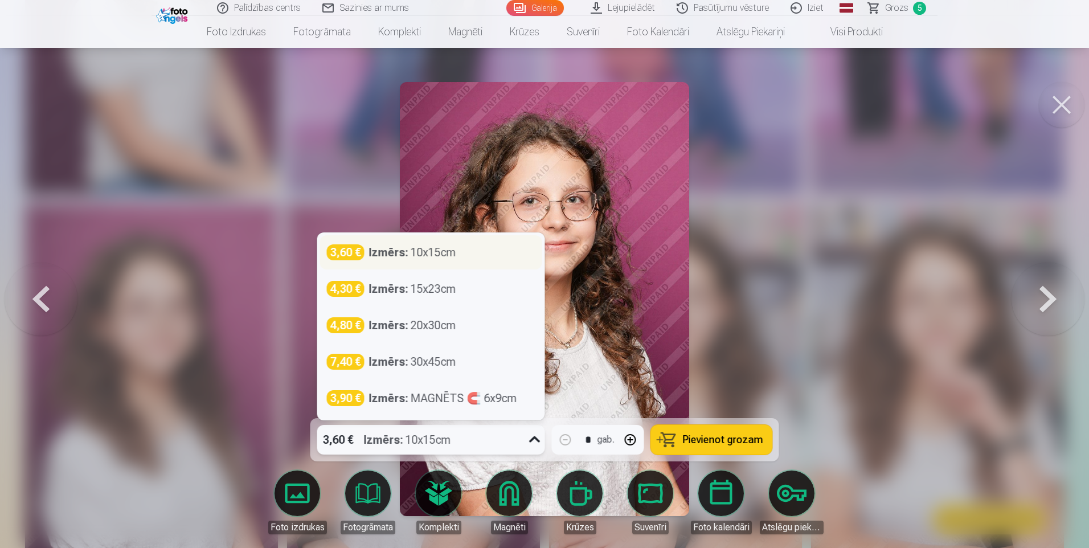
click at [441, 253] on div "Izmērs : 10x15cm" at bounding box center [412, 252] width 87 height 16
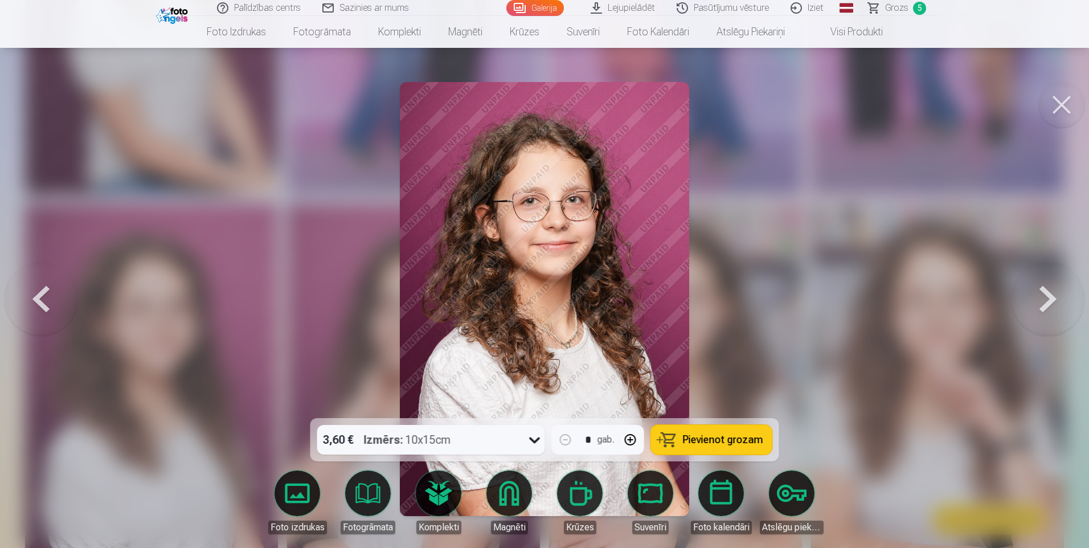
click at [729, 435] on span "Pievienot grozam" at bounding box center [723, 440] width 80 height 10
click at [915, 7] on span "6" at bounding box center [919, 8] width 13 height 13
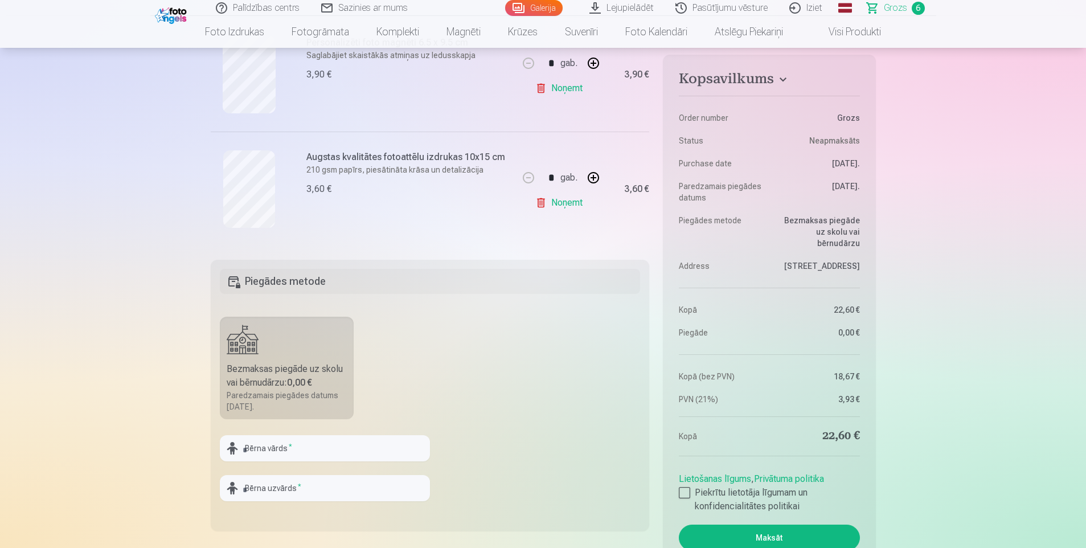
scroll to position [797, 0]
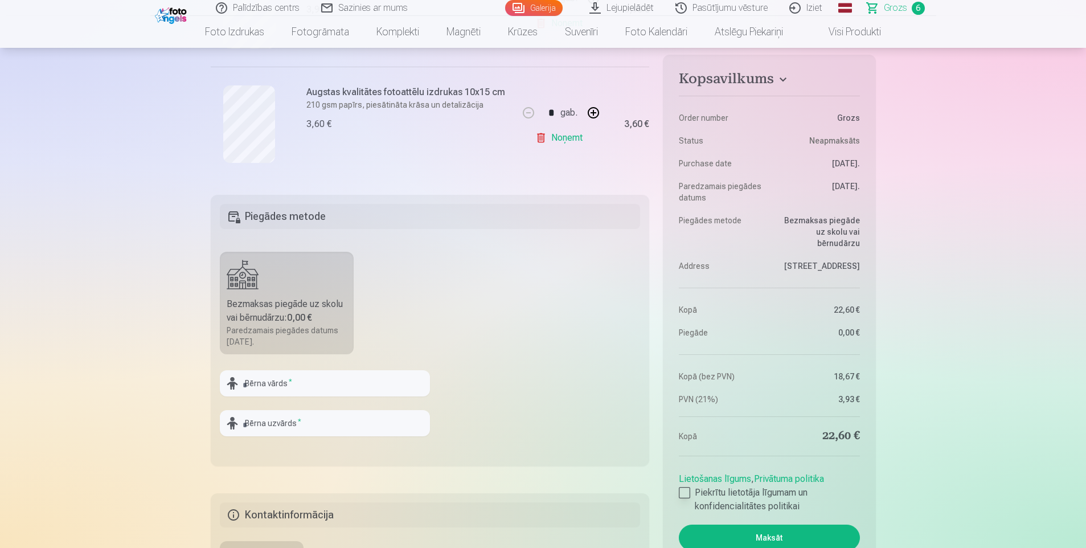
click at [682, 490] on div at bounding box center [684, 492] width 11 height 11
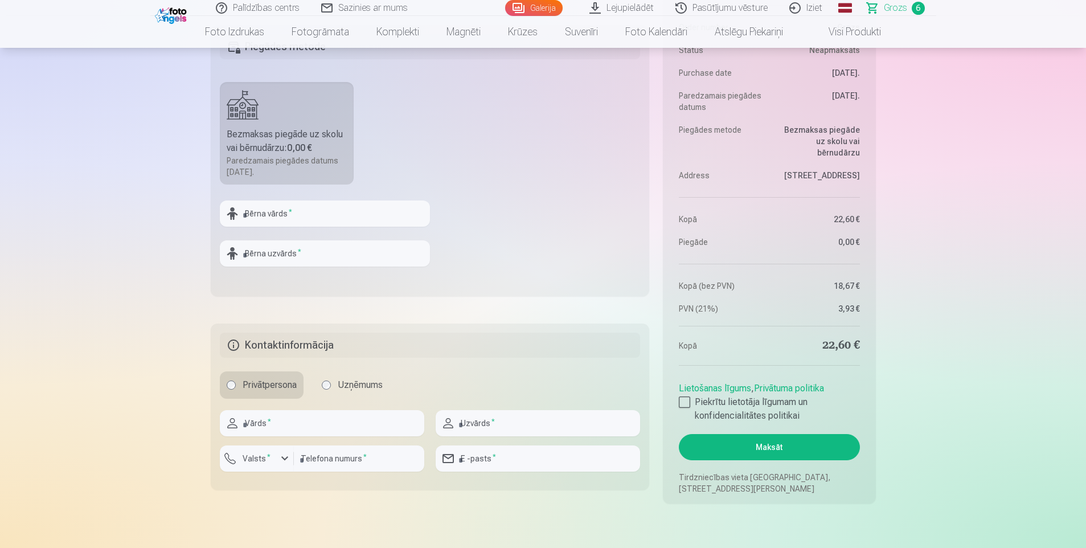
scroll to position [968, 0]
click at [275, 211] on input "text" at bounding box center [325, 212] width 210 height 26
type input "*"
click at [287, 216] on input "**********" at bounding box center [325, 212] width 210 height 26
type input "*********"
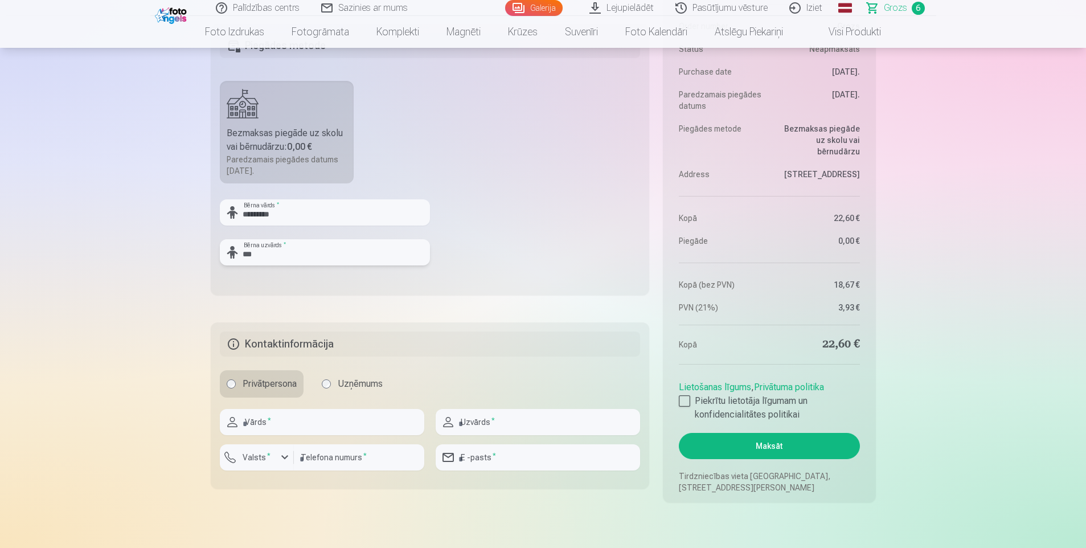
type input "**********"
click at [342, 217] on input "*********" at bounding box center [325, 212] width 210 height 26
click at [328, 255] on input "**********" at bounding box center [325, 252] width 210 height 26
click at [648, 244] on fieldset "**********" at bounding box center [430, 159] width 439 height 271
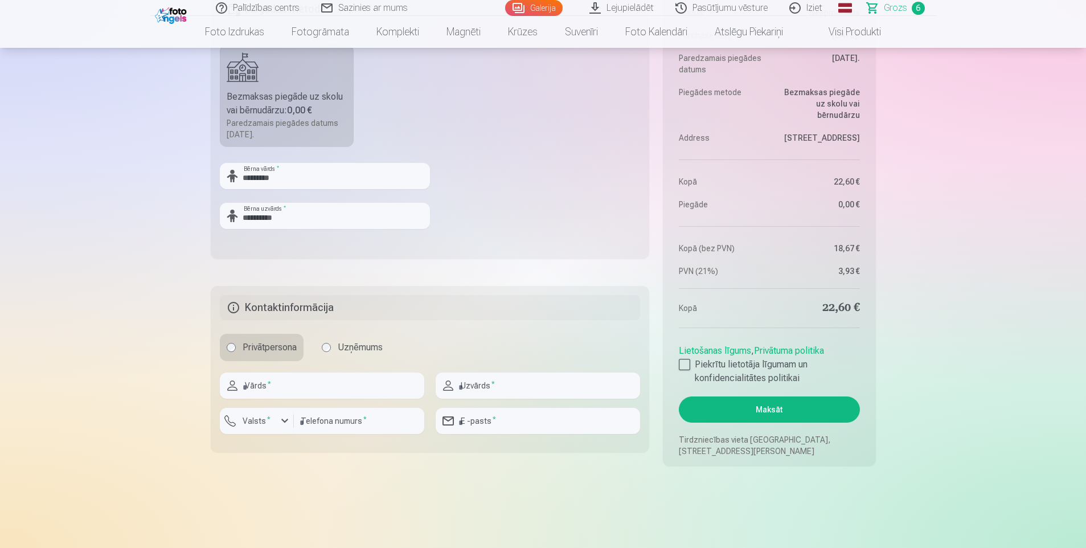
scroll to position [1025, 0]
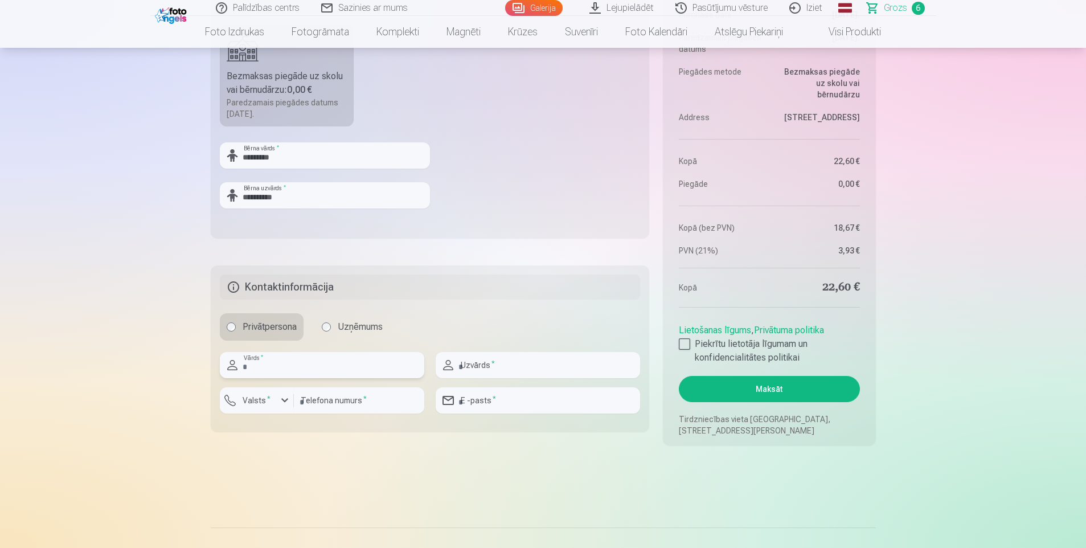
click at [325, 363] on input "text" at bounding box center [322, 365] width 204 height 26
type input "******"
type input "**********"
type input "********"
type input "**********"
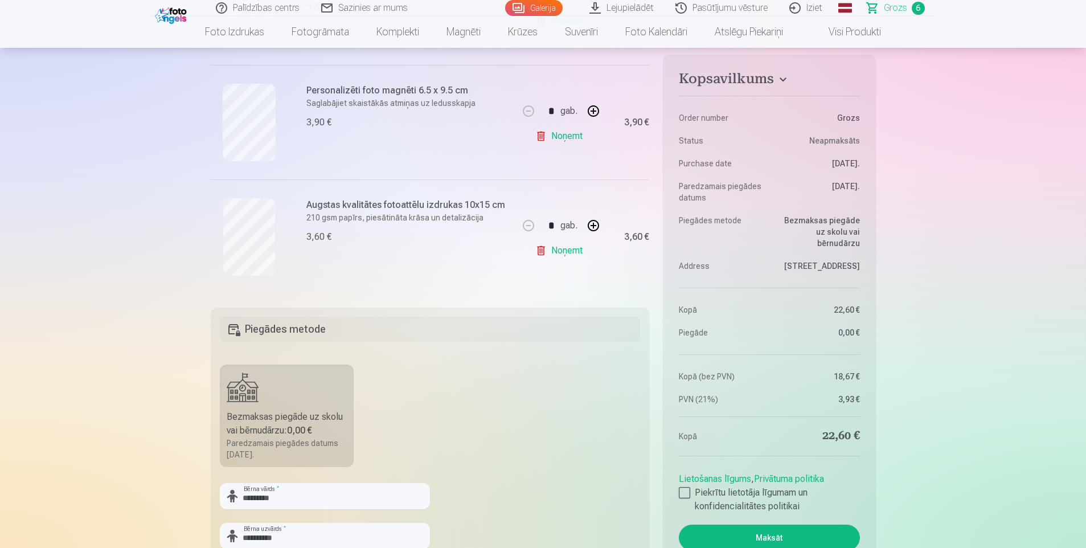
scroll to position [854, 0]
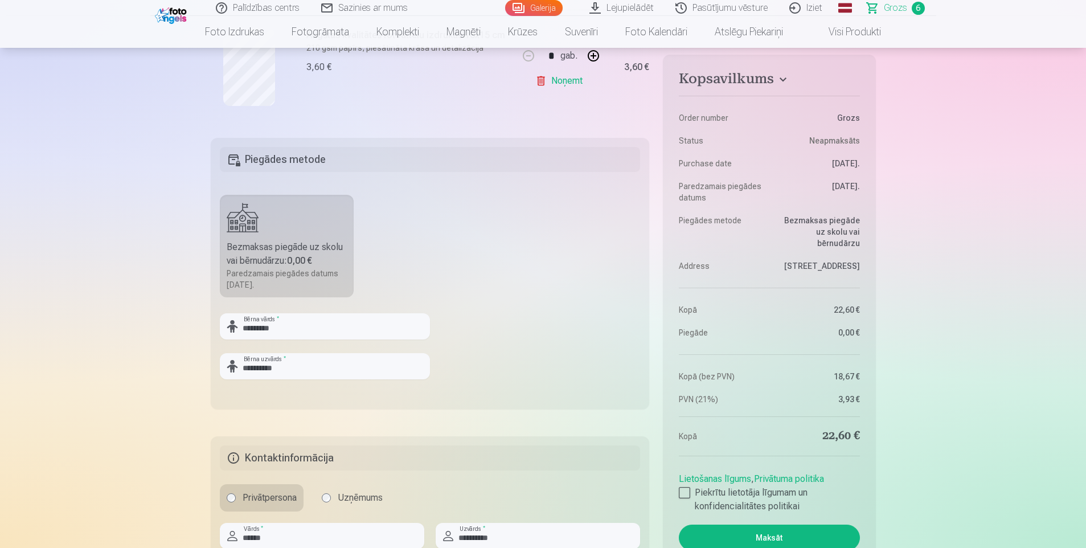
click at [775, 535] on button "Maksāt" at bounding box center [769, 538] width 181 height 26
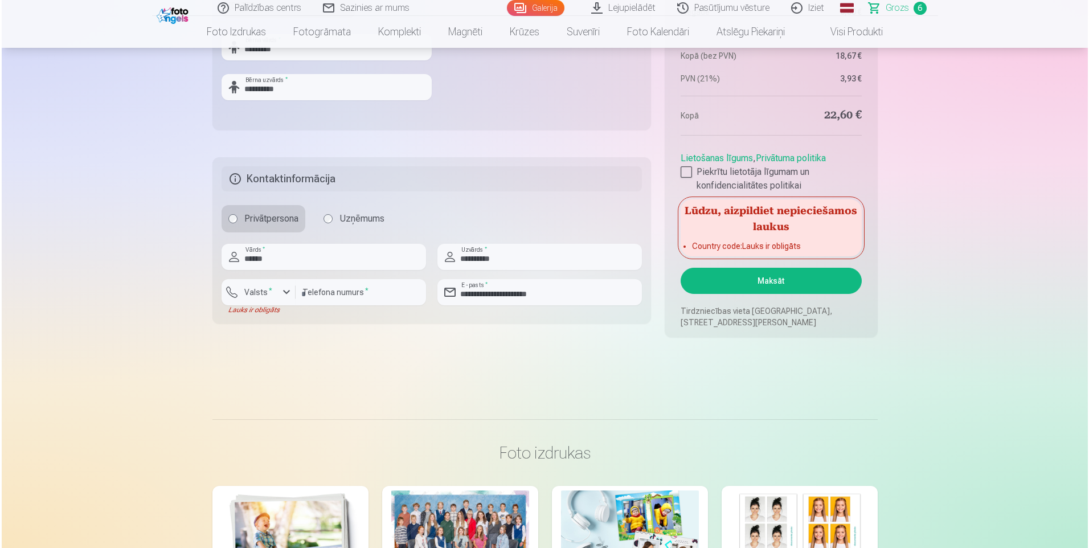
scroll to position [1139, 0]
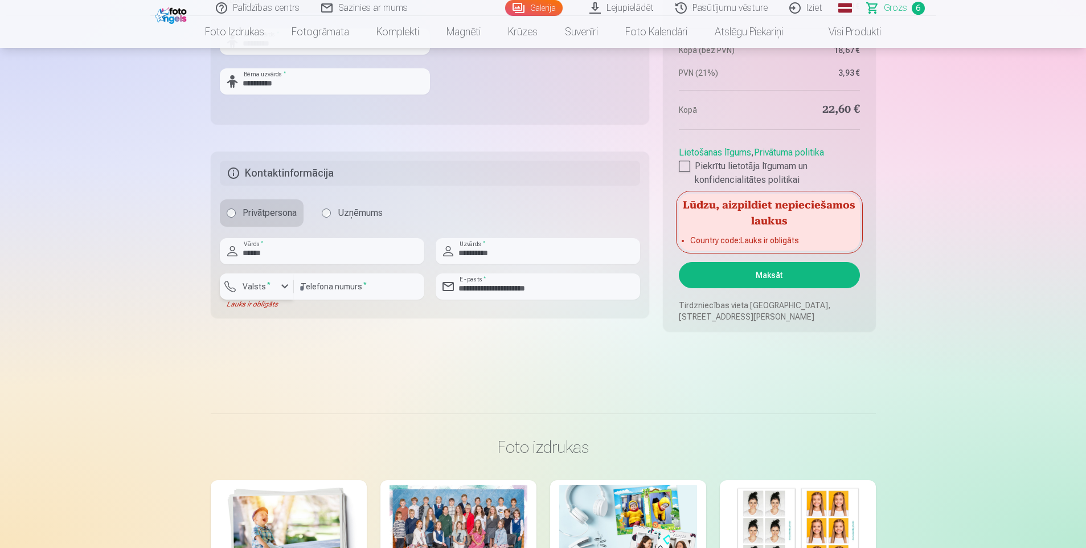
click at [281, 283] on div "button" at bounding box center [285, 287] width 14 height 14
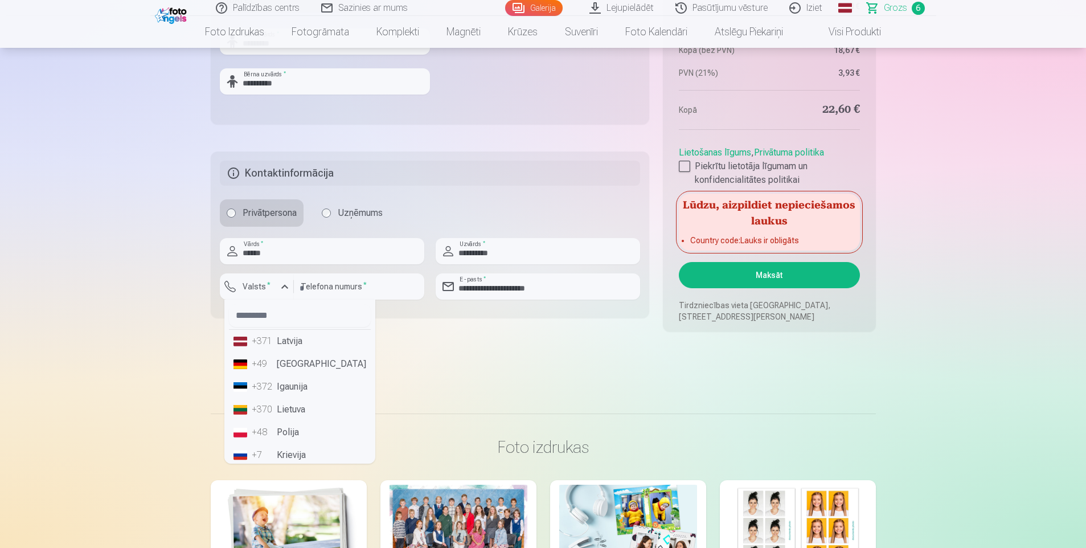
click at [287, 343] on li "+371 Latvija" at bounding box center [300, 341] width 142 height 23
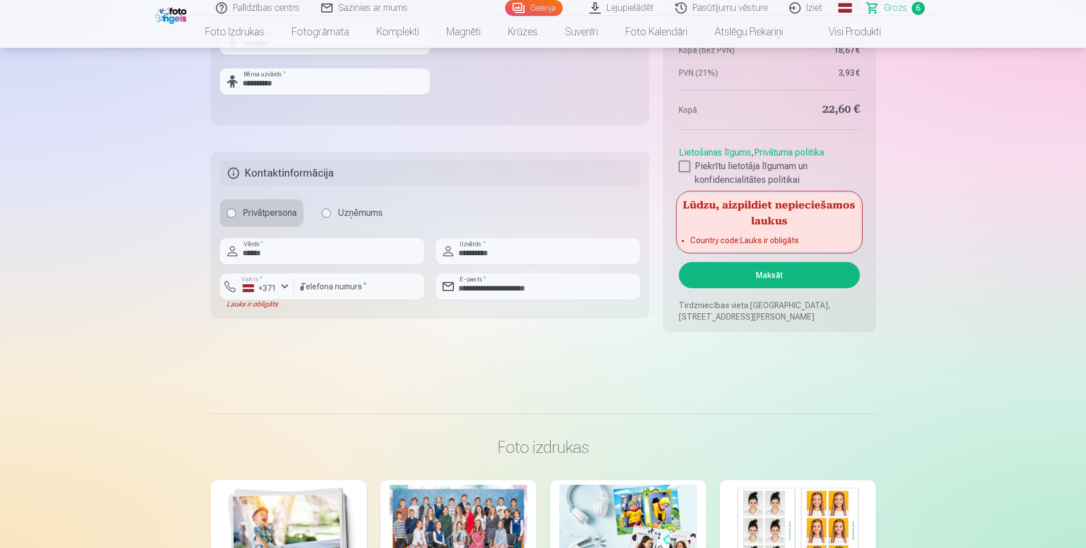
click at [781, 269] on button "Maksāt" at bounding box center [769, 275] width 181 height 26
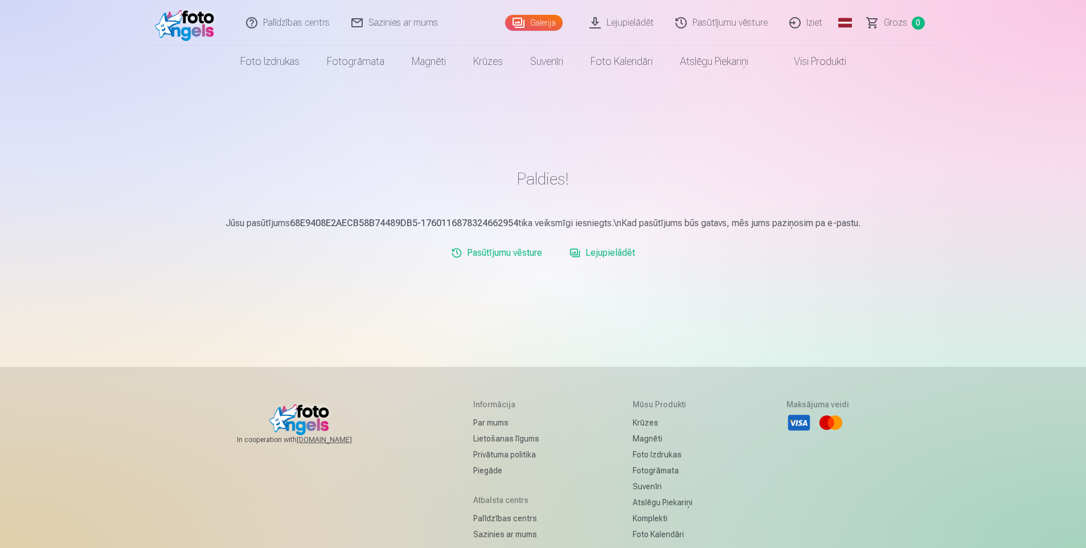
click at [553, 16] on link "Galerija" at bounding box center [534, 23] width 58 height 16
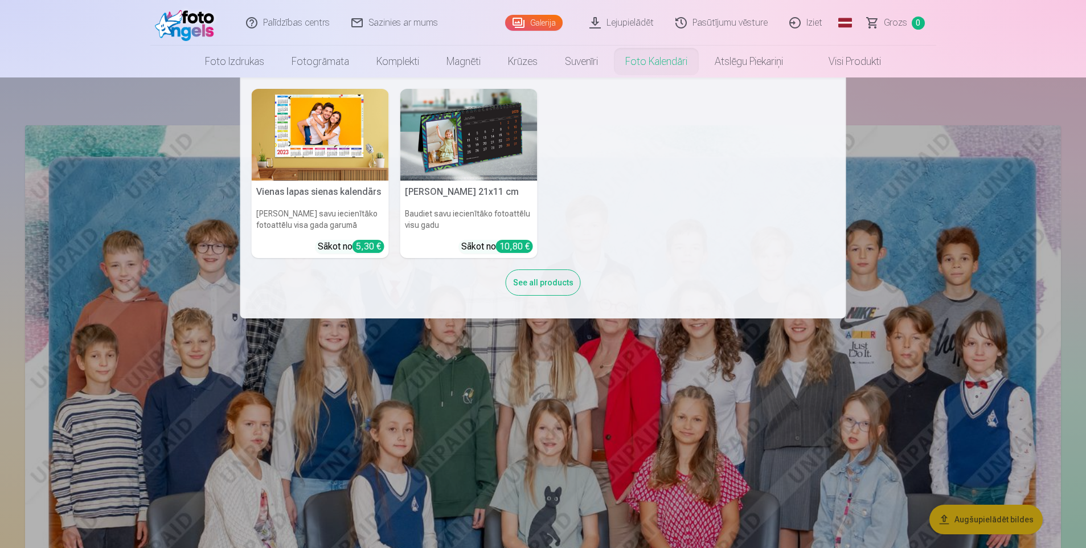
click at [917, 135] on nav "Vienas lapas sienas kalendārs Parādiet savu iecienītāko fotoattēlu visa gada ga…" at bounding box center [543, 197] width 1086 height 241
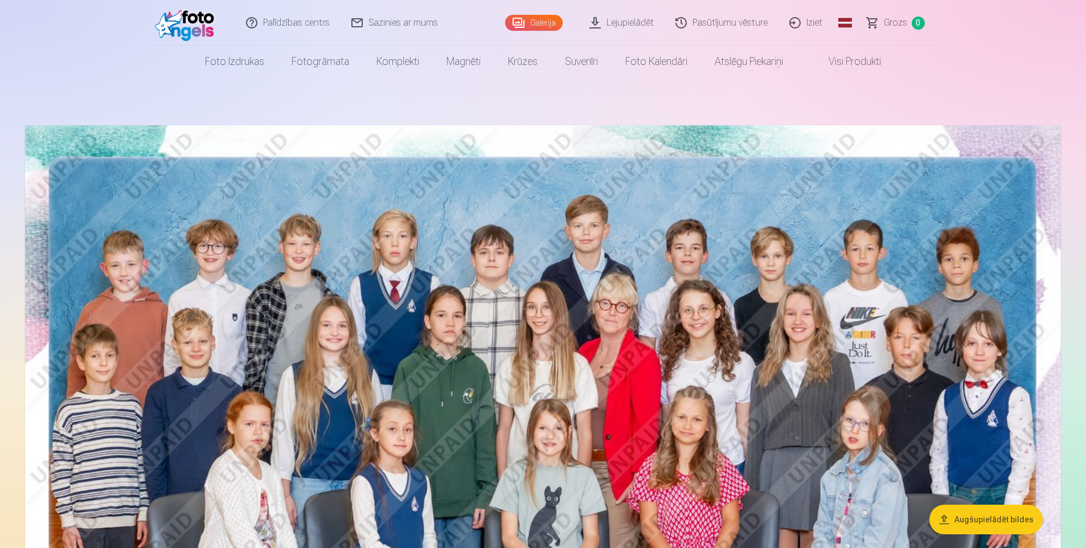
click at [816, 24] on link "Iziet" at bounding box center [806, 23] width 55 height 46
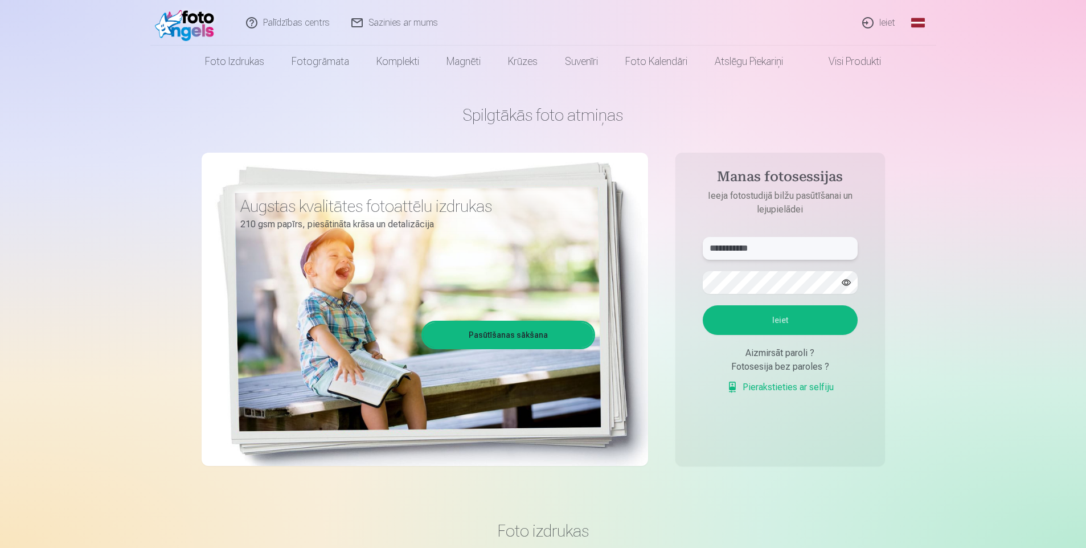
drag, startPoint x: 768, startPoint y: 246, endPoint x: 649, endPoint y: 247, distance: 119.1
click at [649, 247] on div "**********" at bounding box center [544, 285] width 684 height 416
type input "**********"
click at [845, 280] on button "button" at bounding box center [847, 283] width 22 height 22
click at [657, 285] on div "**********" at bounding box center [544, 285] width 684 height 416
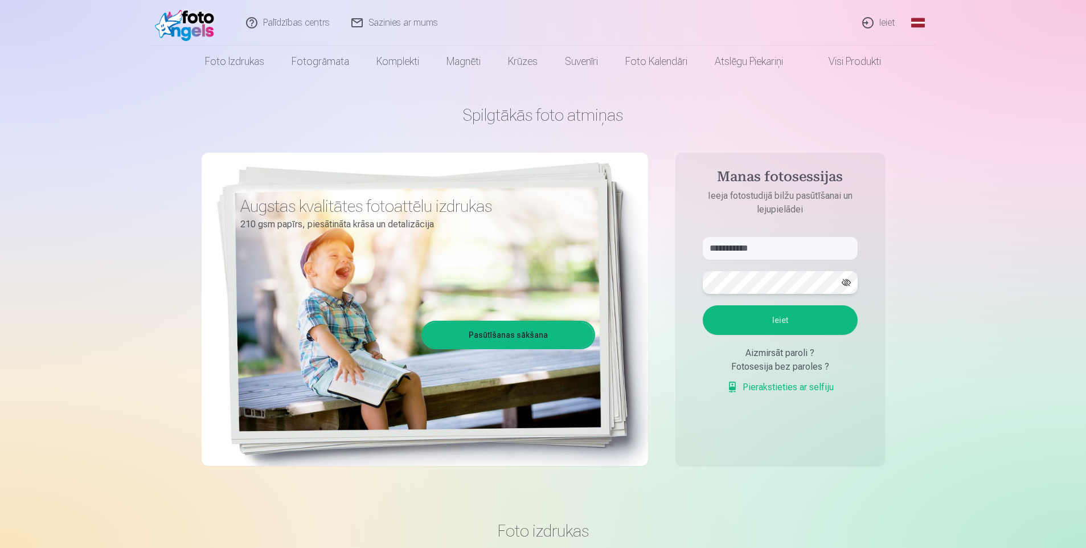
click at [703, 305] on button "Ieiet" at bounding box center [780, 320] width 155 height 30
